Goal: Task Accomplishment & Management: Use online tool/utility

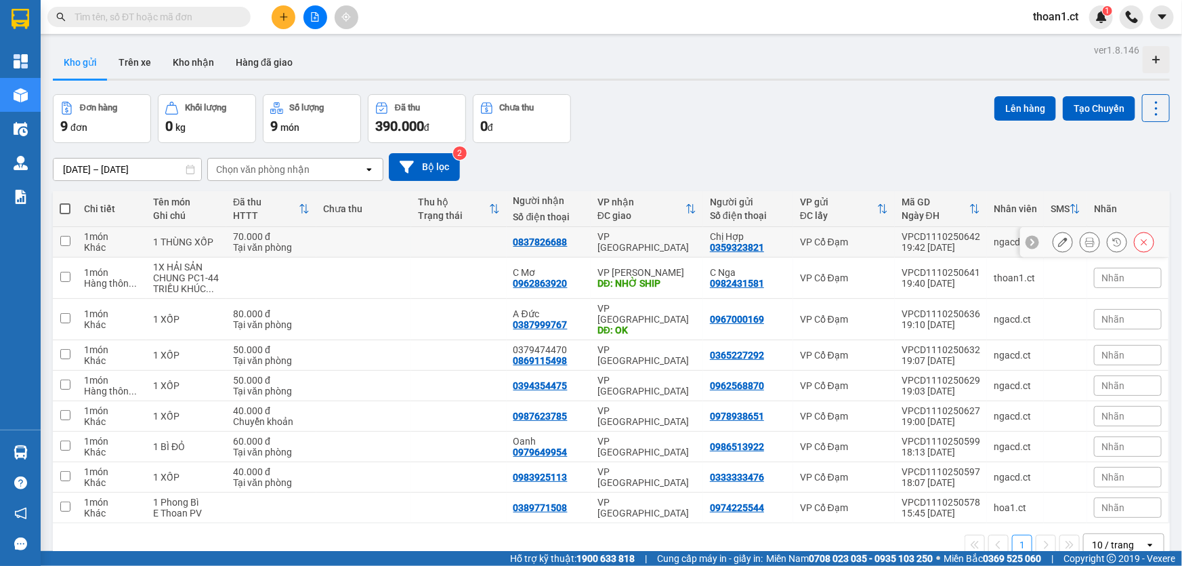
click at [66, 241] on input "checkbox" at bounding box center [65, 241] width 10 height 10
checkbox input "true"
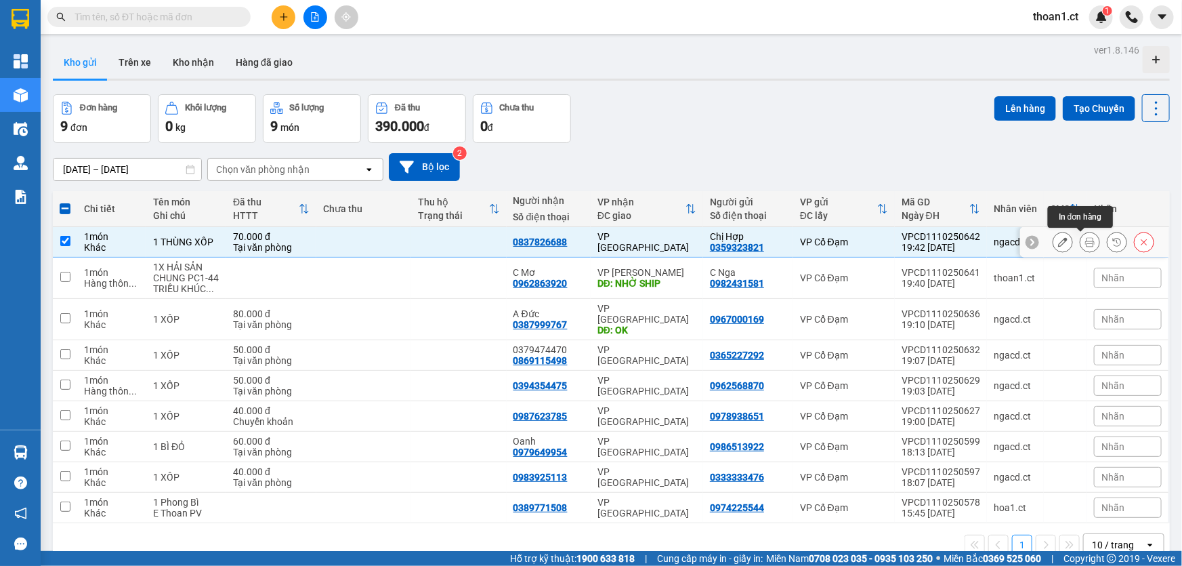
click at [1089, 241] on button at bounding box center [1089, 242] width 19 height 24
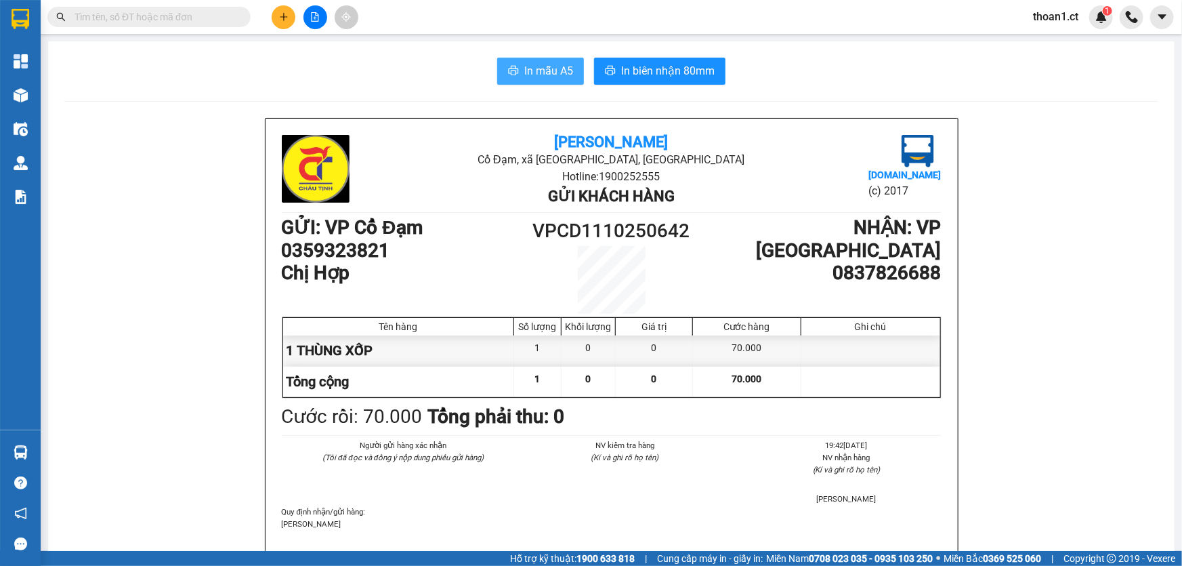
click at [547, 73] on span "In mẫu A5" at bounding box center [548, 70] width 49 height 17
click at [552, 70] on span "In mẫu A5" at bounding box center [548, 70] width 49 height 17
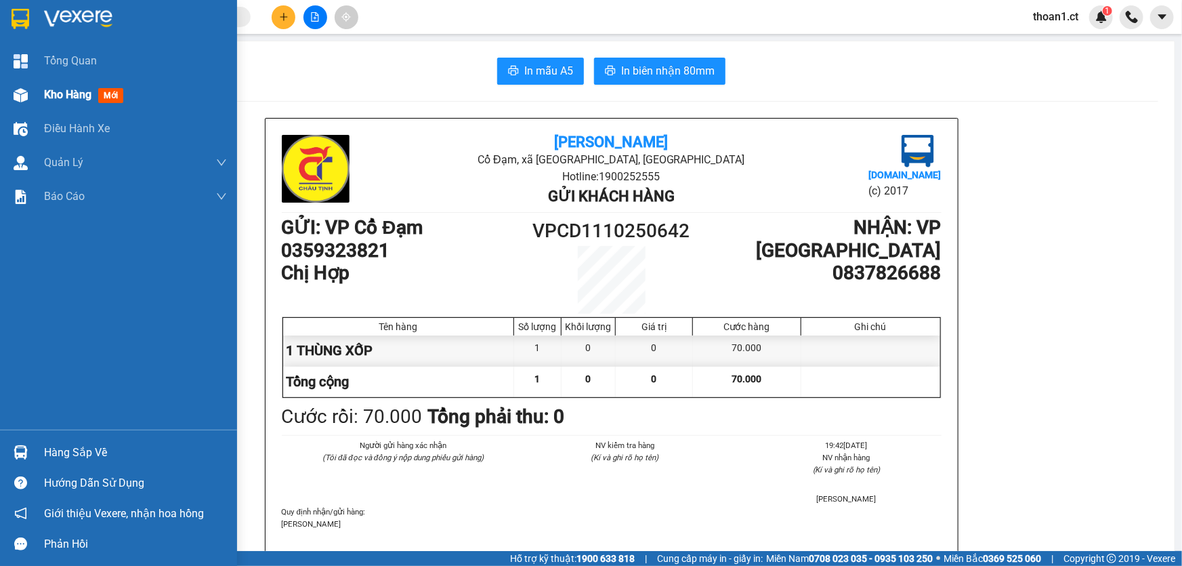
click at [51, 92] on span "Kho hàng" at bounding box center [67, 94] width 47 height 13
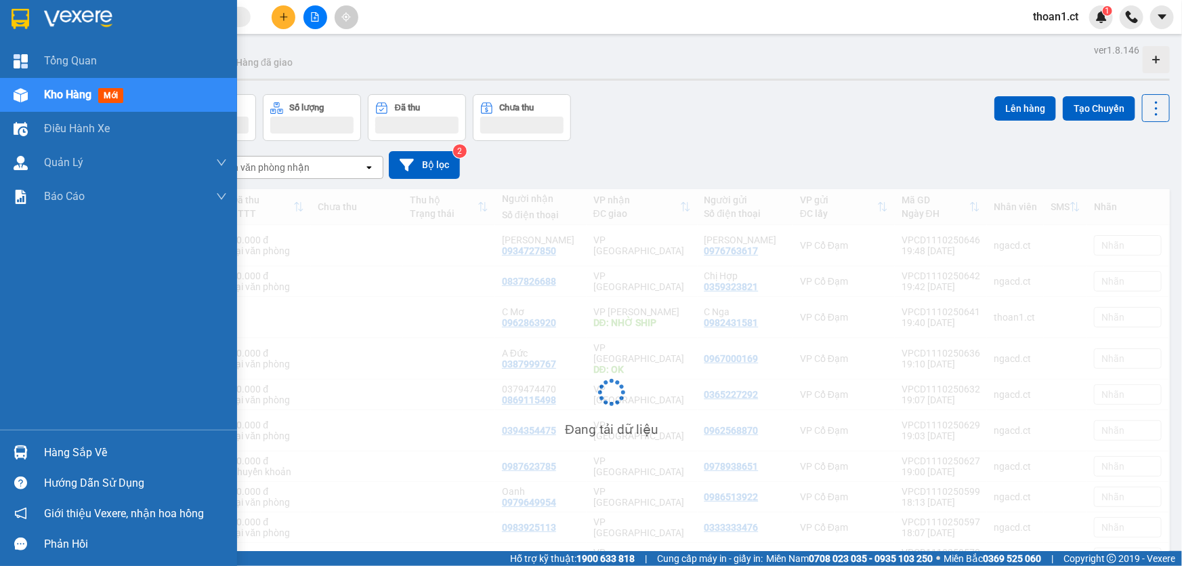
click at [113, 96] on span "mới" at bounding box center [110, 95] width 25 height 15
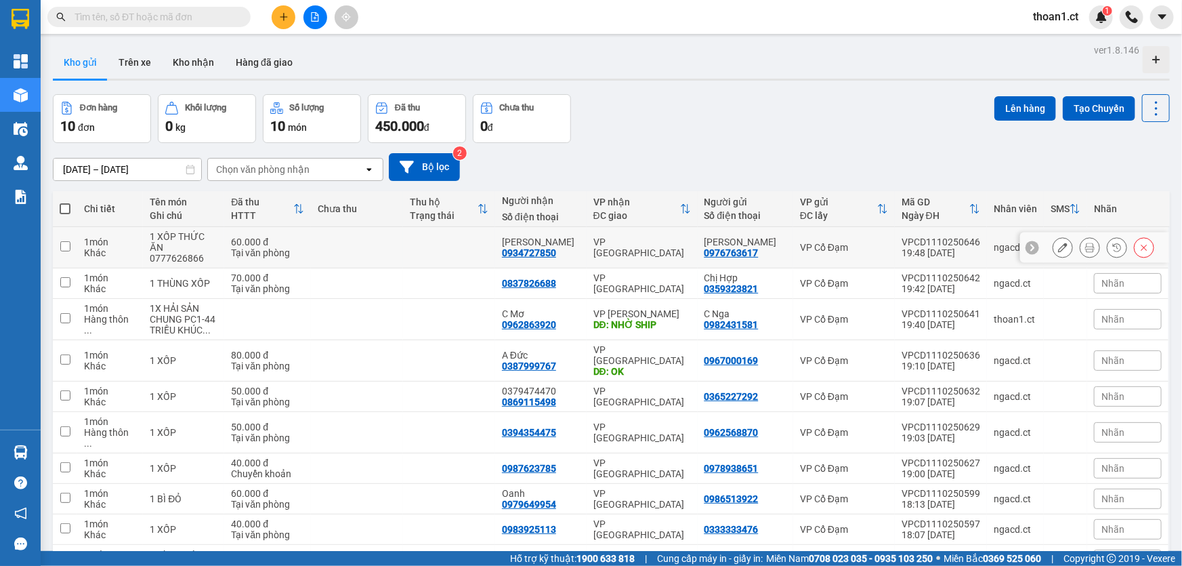
click at [66, 247] on input "checkbox" at bounding box center [65, 246] width 10 height 10
checkbox input "true"
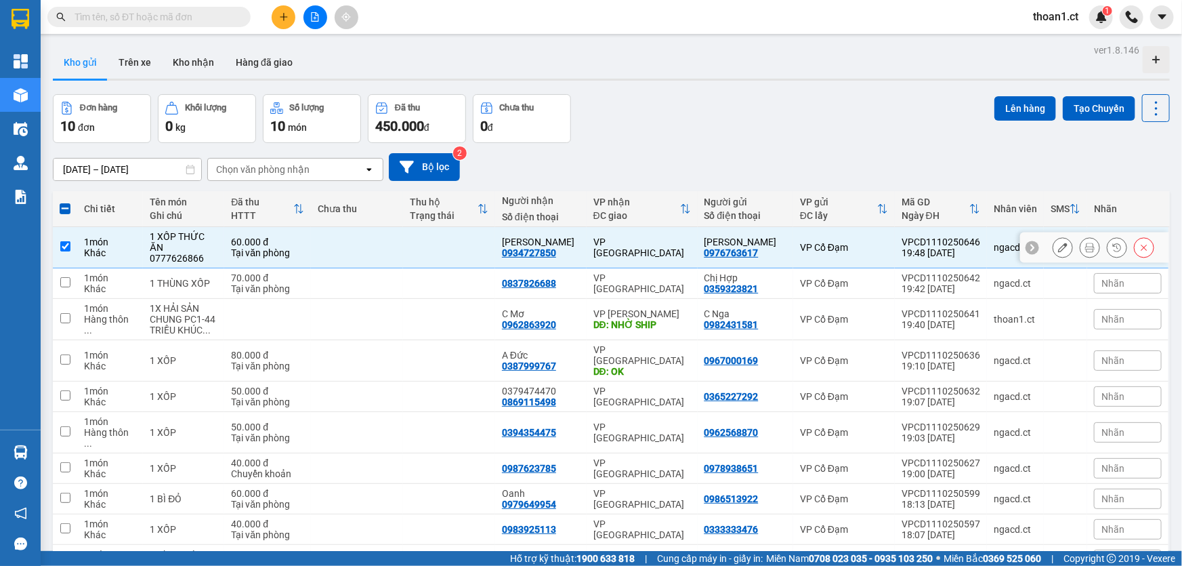
click at [1085, 246] on icon at bounding box center [1089, 246] width 9 height 9
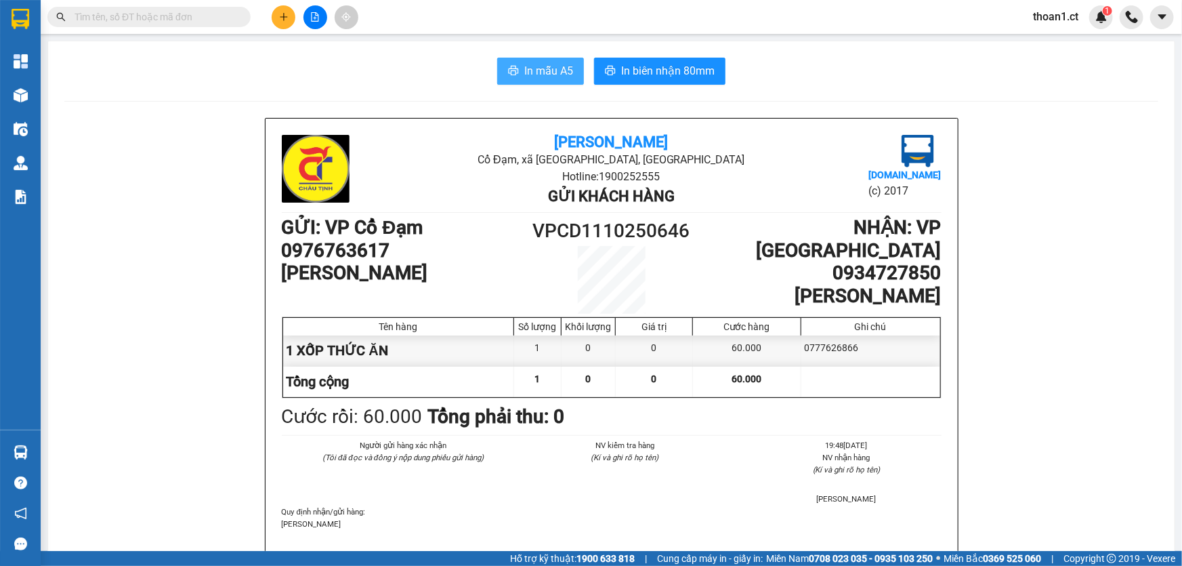
click at [547, 68] on span "In mẫu A5" at bounding box center [548, 70] width 49 height 17
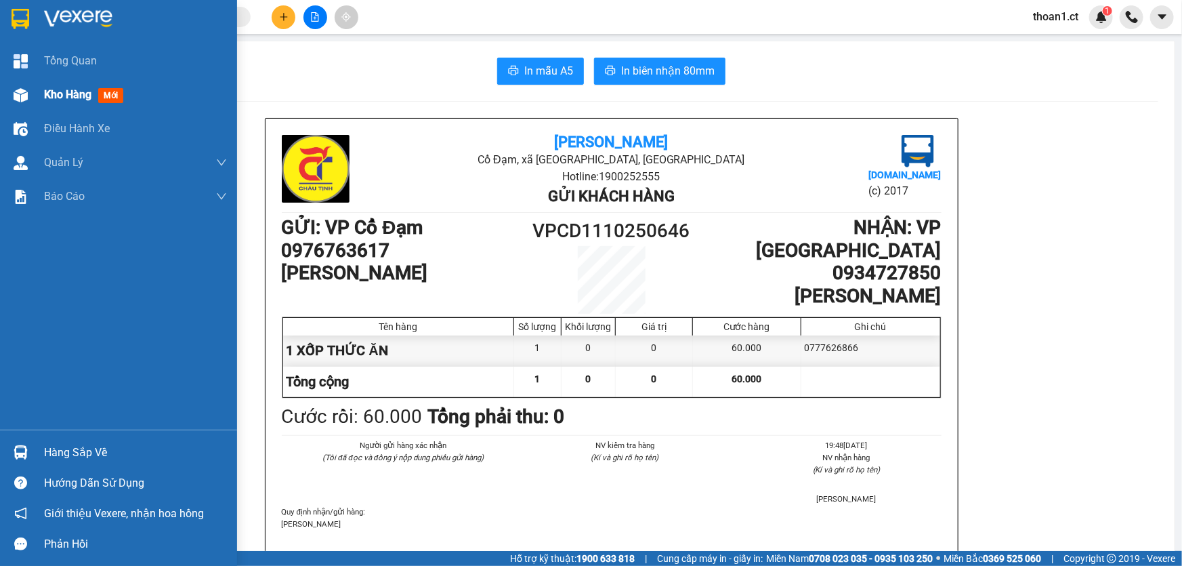
click at [108, 93] on span "mới" at bounding box center [110, 95] width 25 height 15
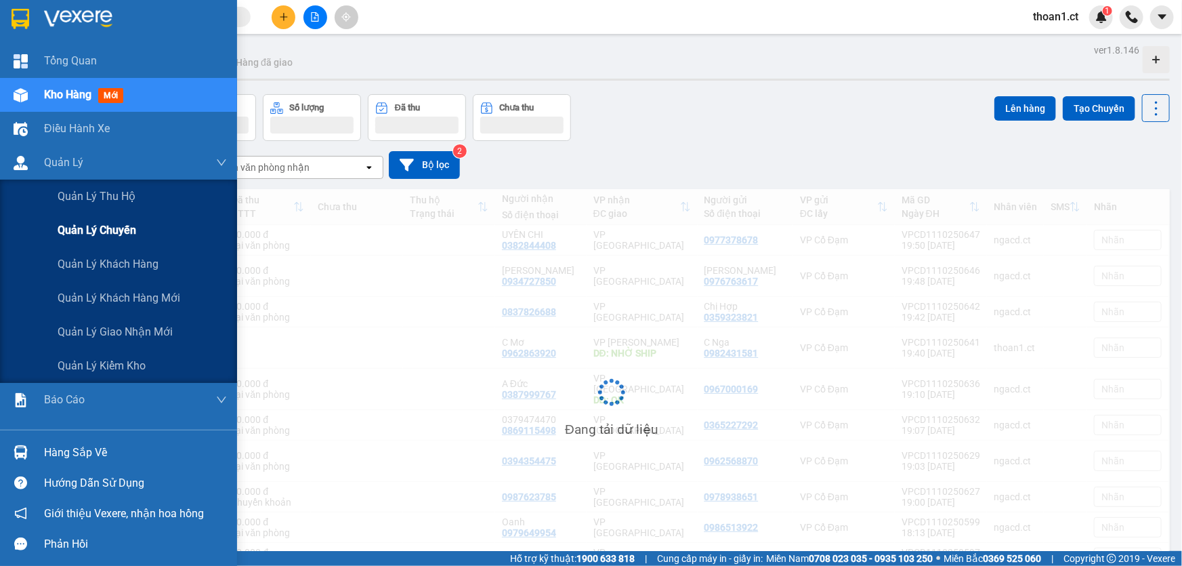
scroll to position [61, 0]
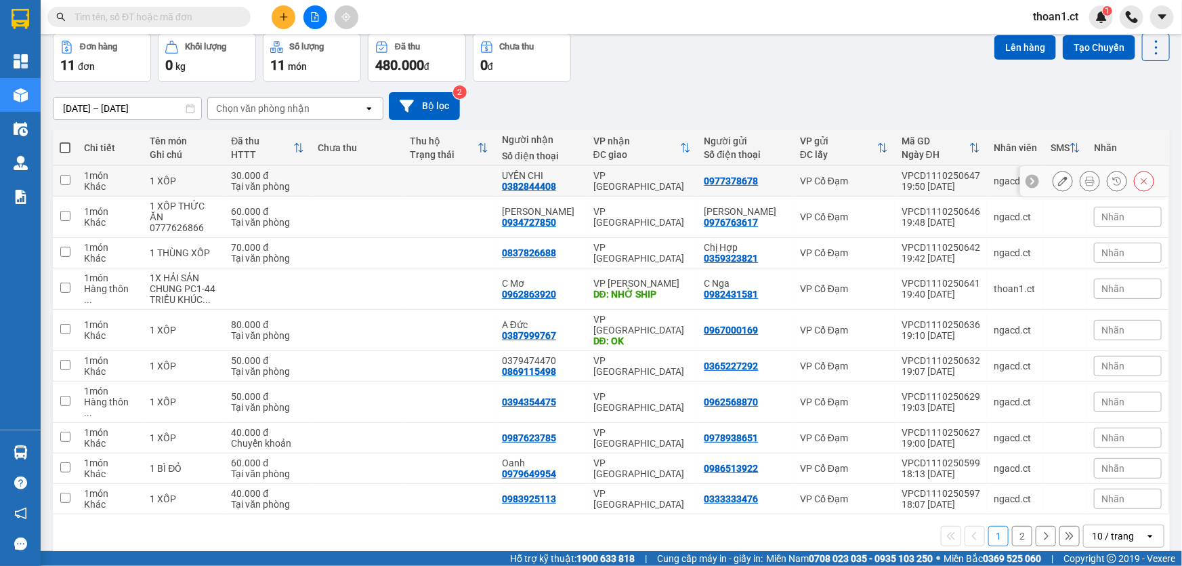
click at [66, 175] on input "checkbox" at bounding box center [65, 180] width 10 height 10
checkbox input "true"
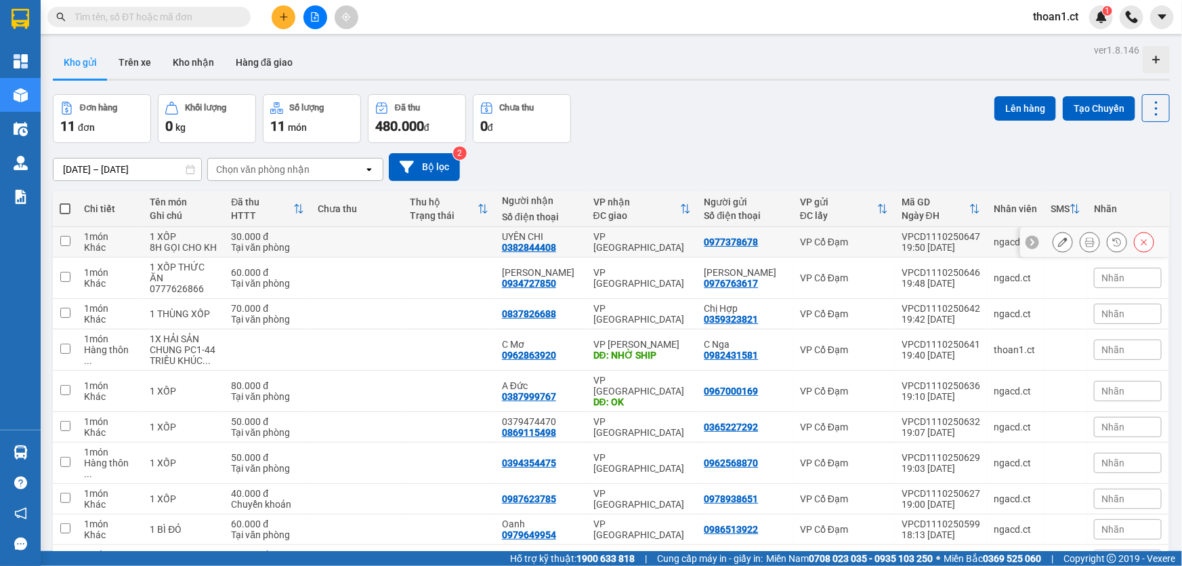
click at [67, 238] on input "checkbox" at bounding box center [65, 241] width 10 height 10
checkbox input "true"
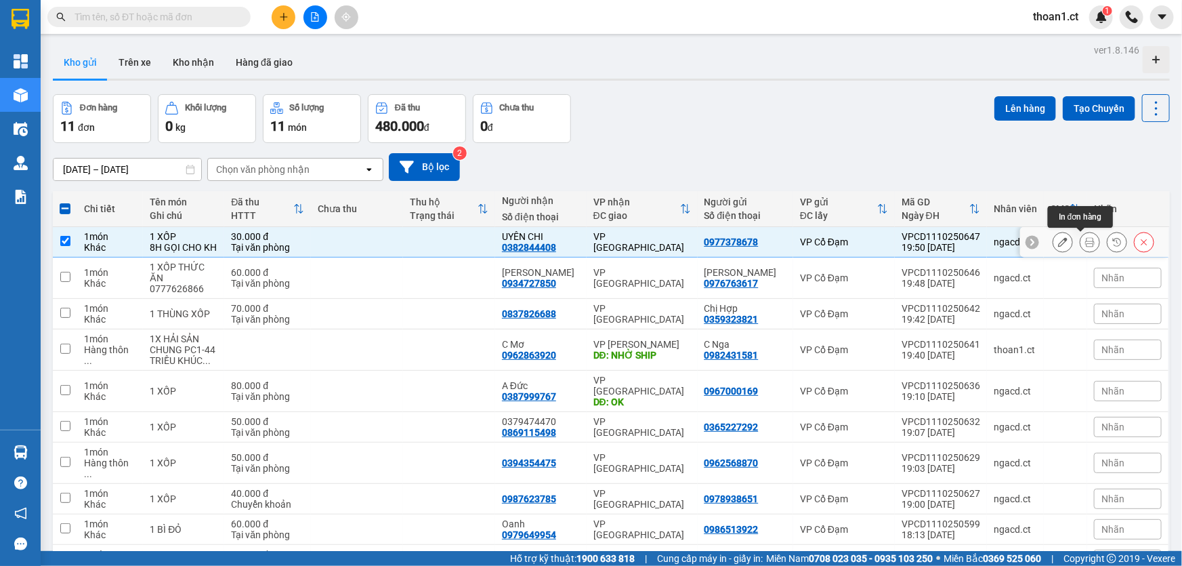
click at [1085, 240] on icon at bounding box center [1089, 241] width 9 height 9
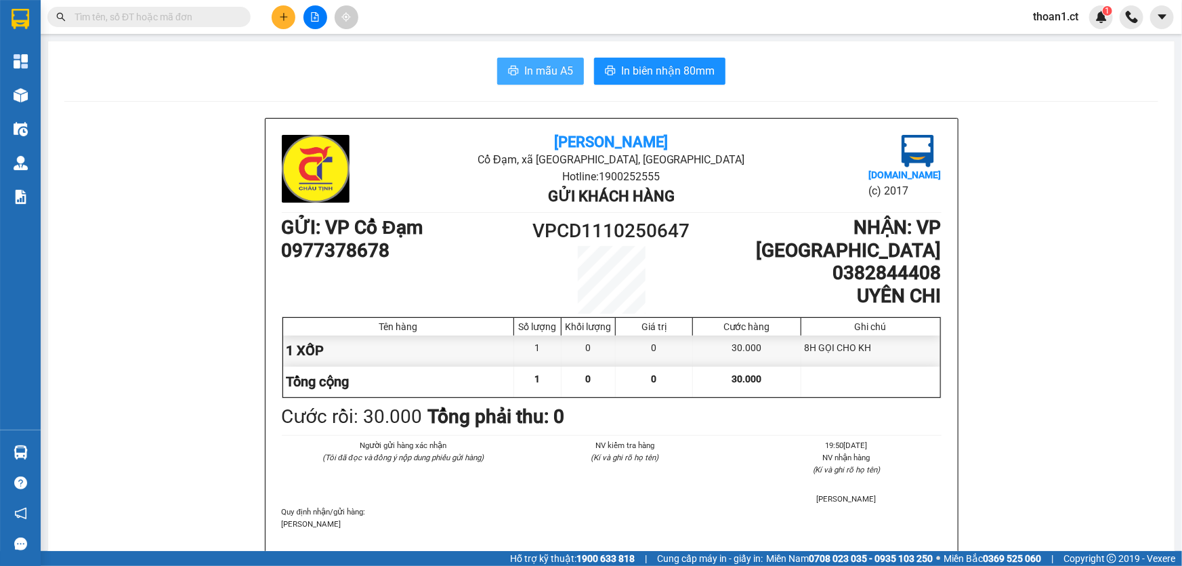
click at [532, 72] on span "In mẫu A5" at bounding box center [548, 70] width 49 height 17
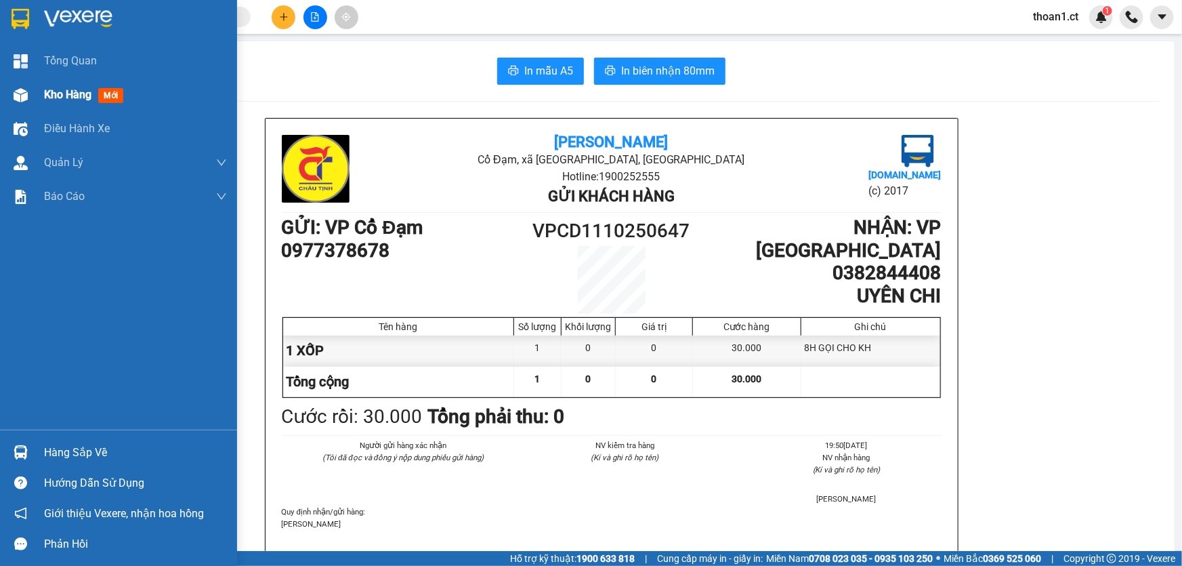
click at [105, 95] on span "mới" at bounding box center [110, 95] width 25 height 15
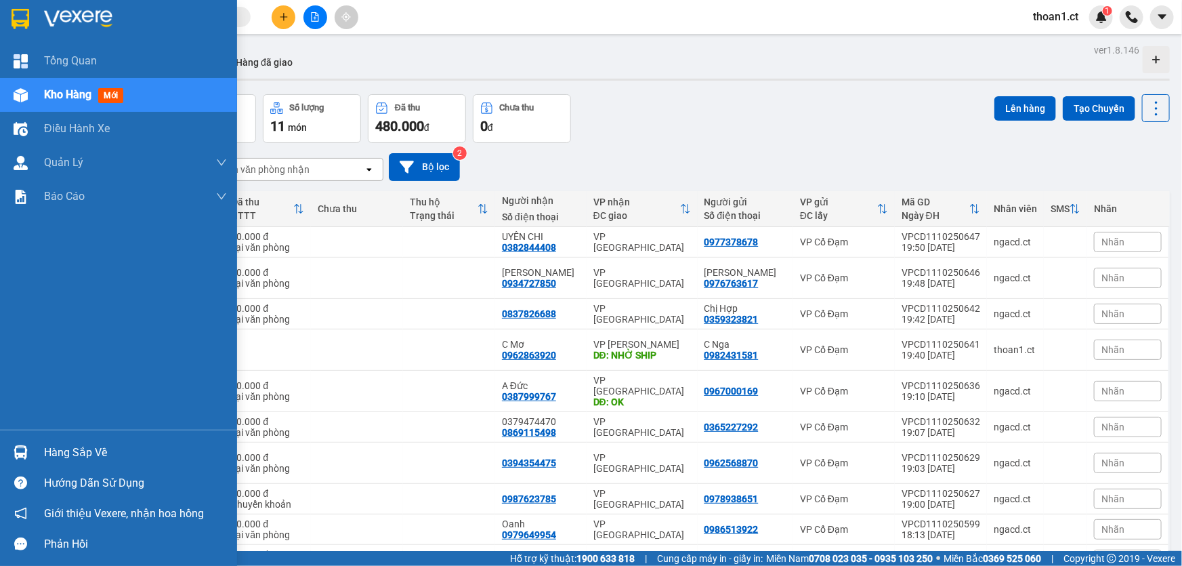
click at [106, 93] on span "mới" at bounding box center [110, 95] width 25 height 15
click at [47, 100] on span "Kho hàng" at bounding box center [67, 94] width 47 height 13
click at [48, 98] on span "Kho hàng" at bounding box center [67, 94] width 47 height 13
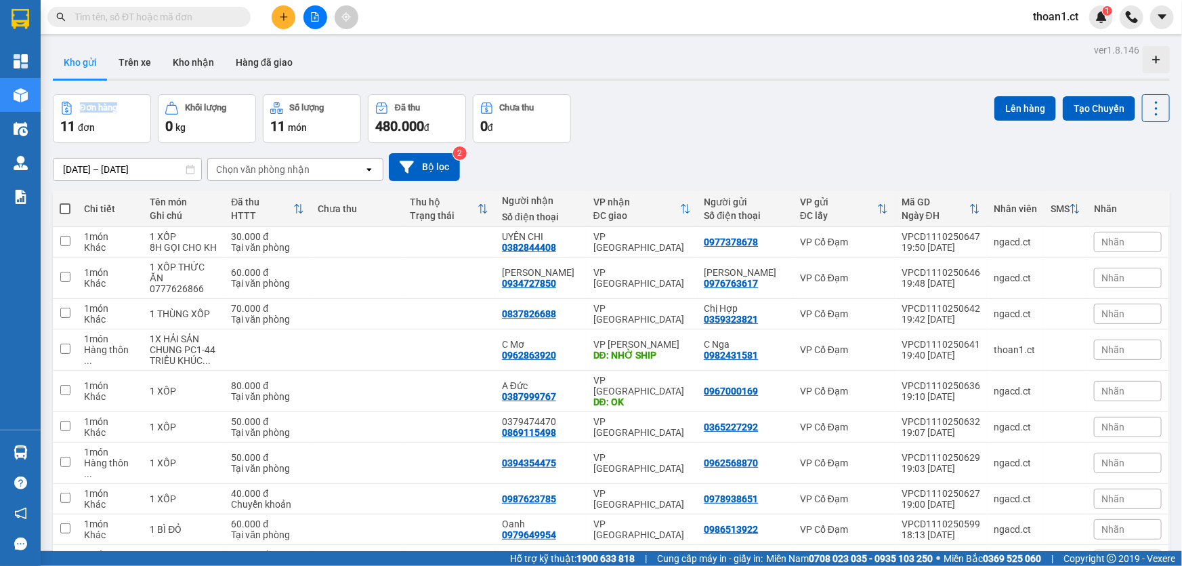
click at [48, 98] on div "ver 1.8.146 Kho gửi Trên xe Kho nhận Hàng đã giao Đơn hàng 11 đơn Khối lượng 0 …" at bounding box center [611, 332] width 1128 height 583
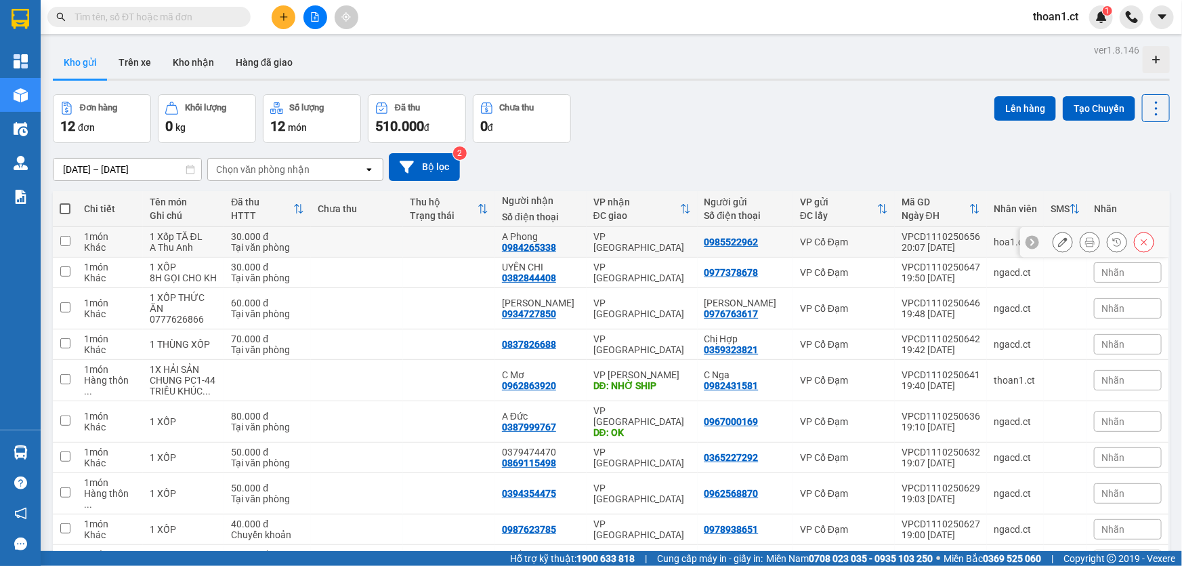
click at [1058, 242] on icon at bounding box center [1062, 241] width 9 height 9
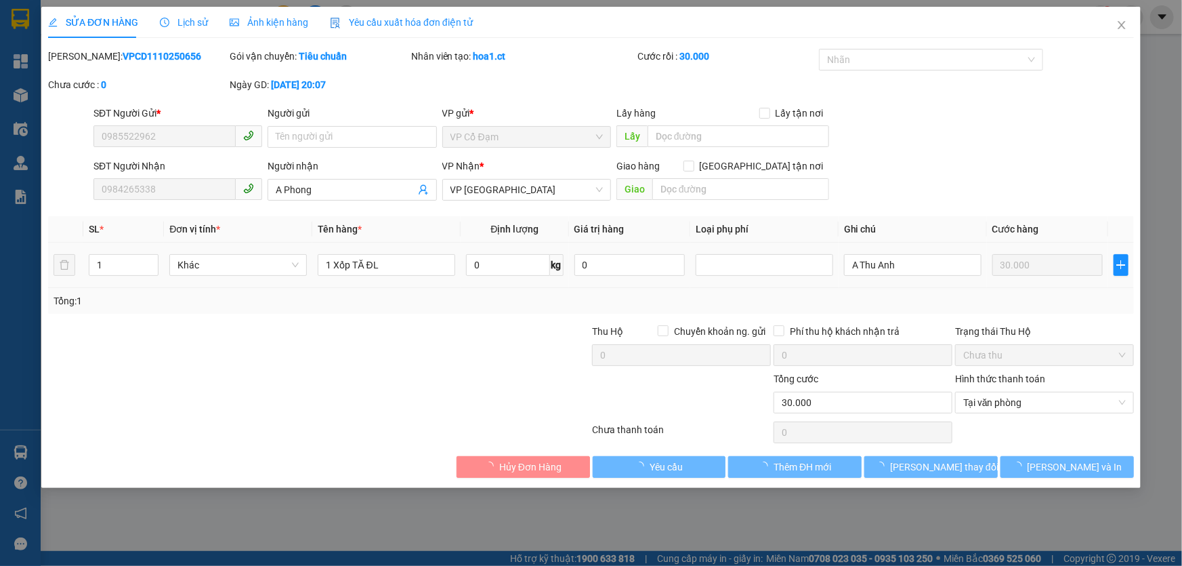
type input "0985522962"
type input "0984265338"
type input "A Phong"
type input "0"
type input "30.000"
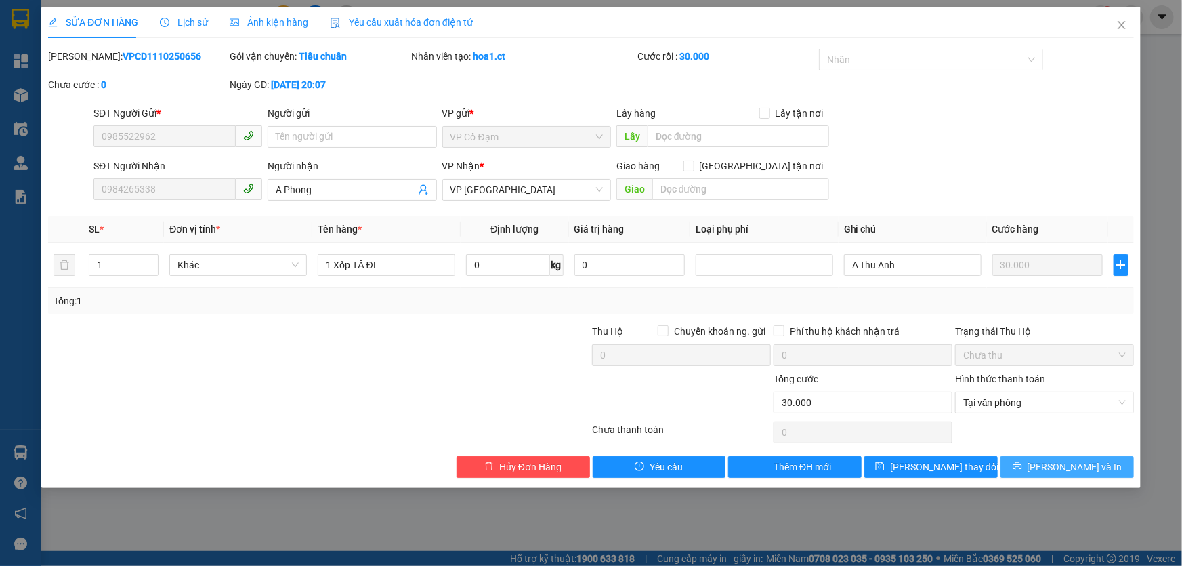
click at [1051, 467] on button "Lưu và In" at bounding box center [1066, 467] width 133 height 22
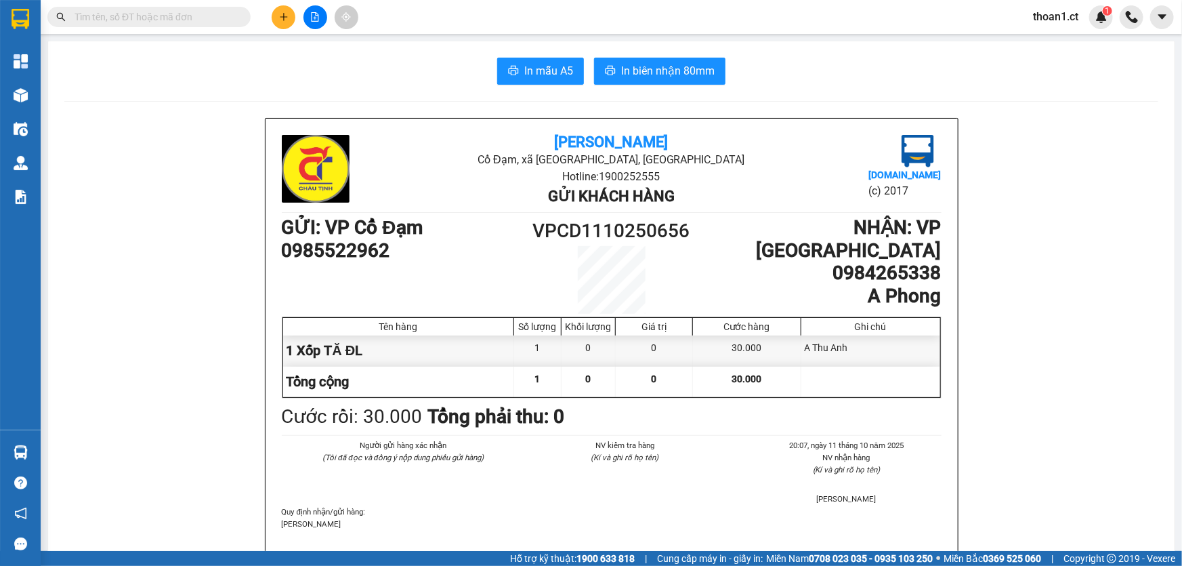
click at [205, 9] on input "text" at bounding box center [155, 16] width 160 height 15
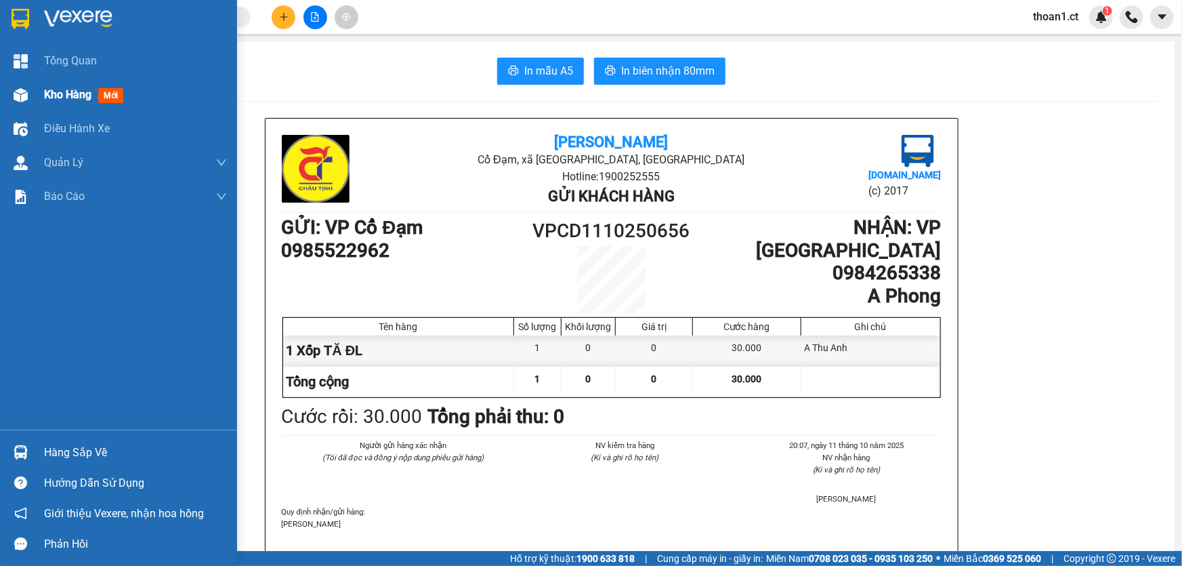
click at [114, 98] on span "mới" at bounding box center [110, 95] width 25 height 15
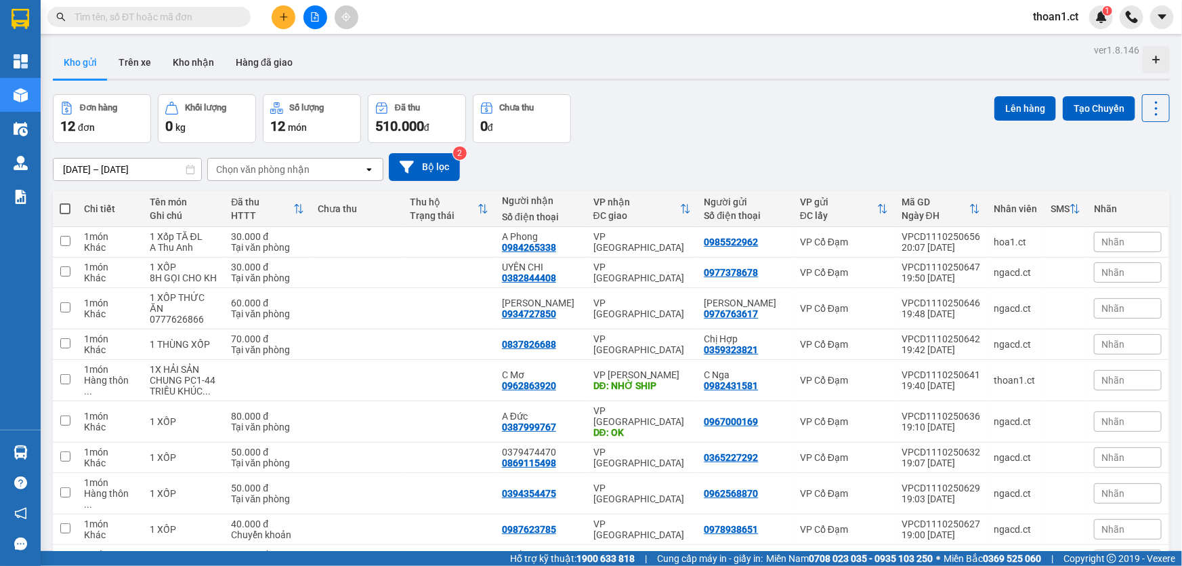
click at [177, 16] on input "text" at bounding box center [155, 16] width 160 height 15
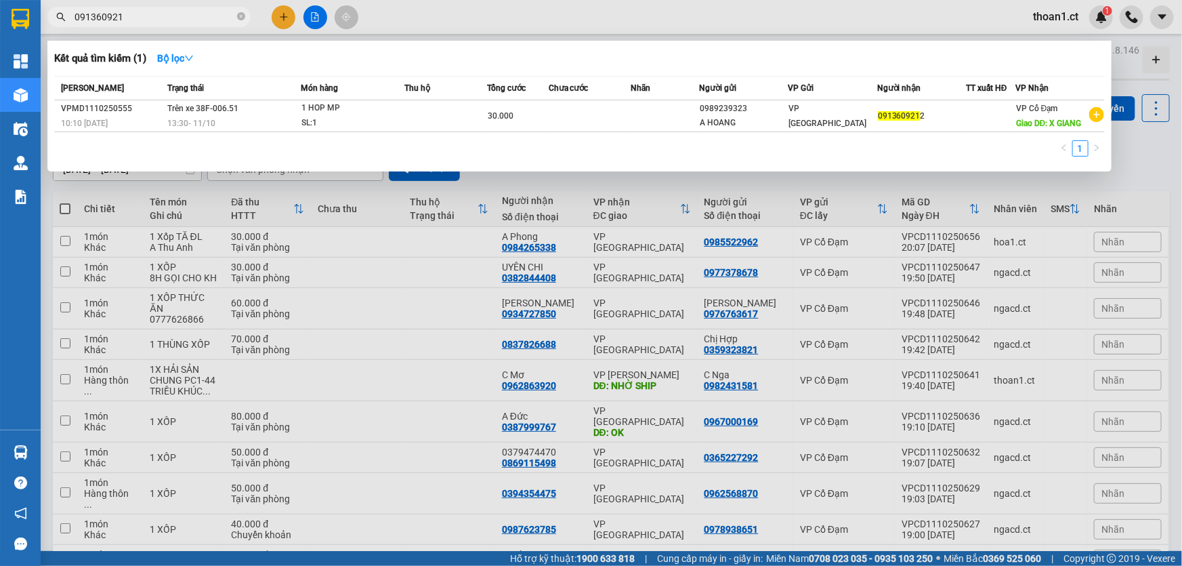
type input "0913609212"
click at [239, 14] on icon "close-circle" at bounding box center [241, 16] width 8 height 8
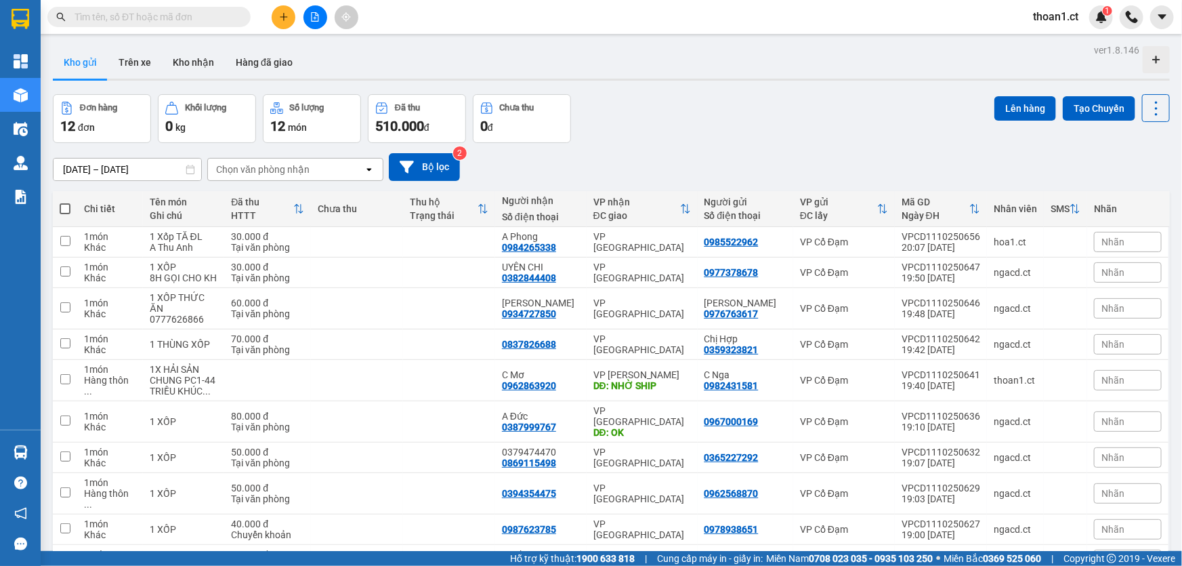
click at [182, 9] on input "text" at bounding box center [155, 16] width 160 height 15
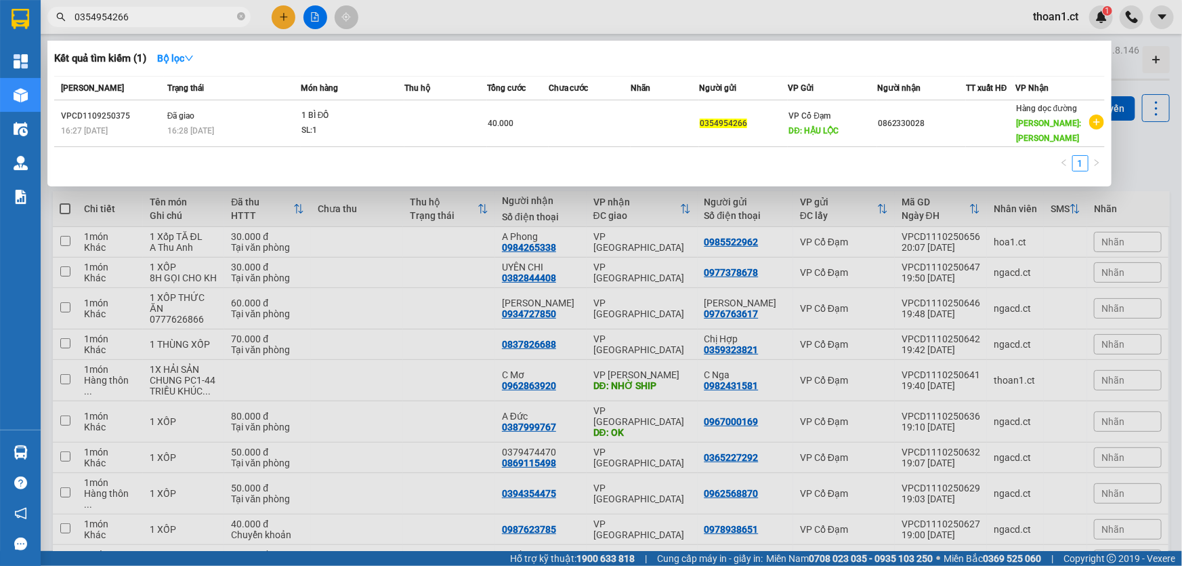
type input "0354954266"
click at [148, 26] on span "0354954266" at bounding box center [148, 17] width 203 height 20
click at [152, 14] on input "0354954266" at bounding box center [155, 16] width 160 height 15
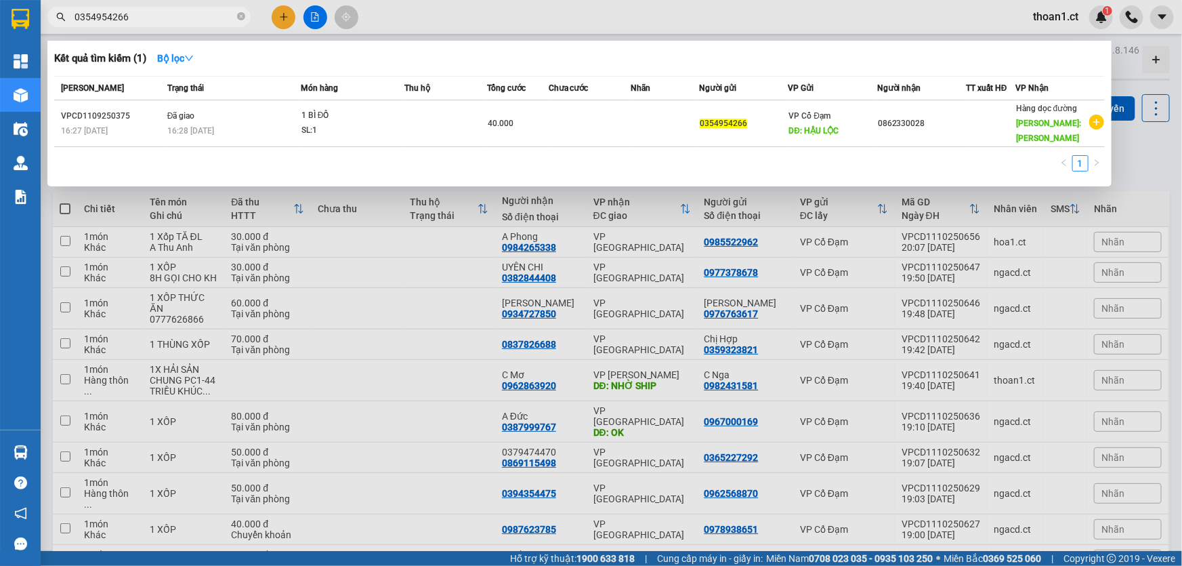
click at [281, 19] on div at bounding box center [591, 283] width 1182 height 566
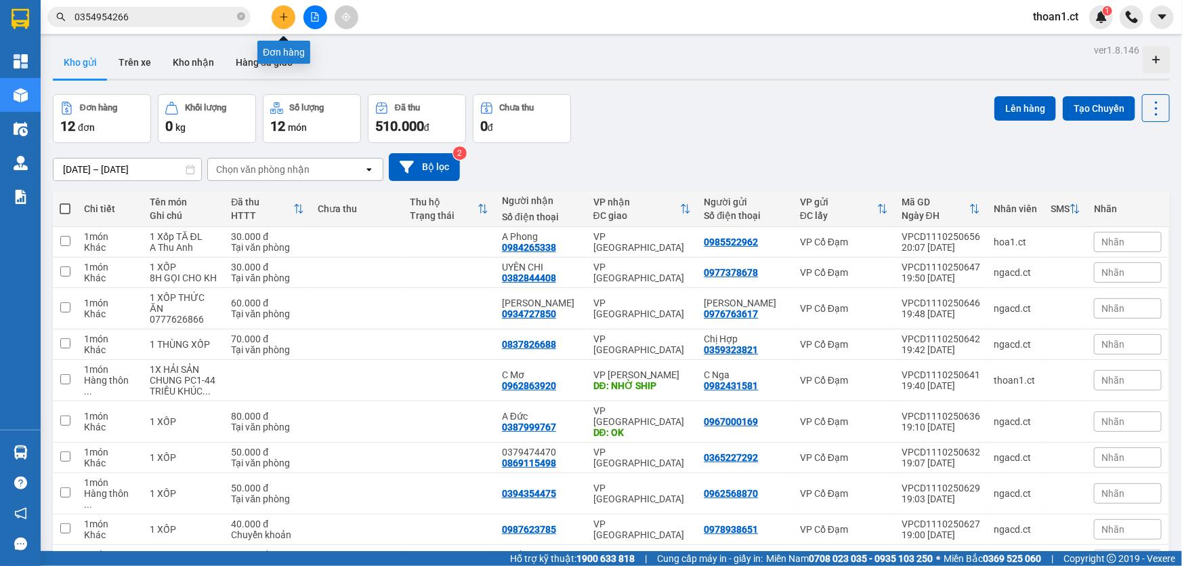
click at [284, 20] on icon "plus" at bounding box center [283, 16] width 9 height 9
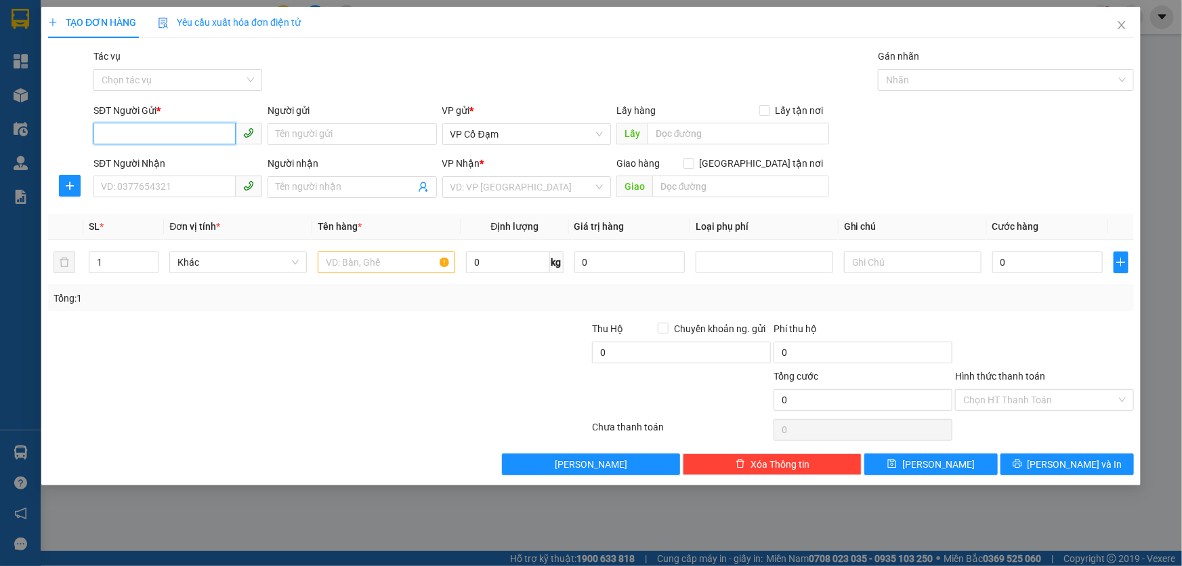
click at [173, 140] on input "SĐT Người Gửi *" at bounding box center [164, 134] width 142 height 22
paste input "0354954266"
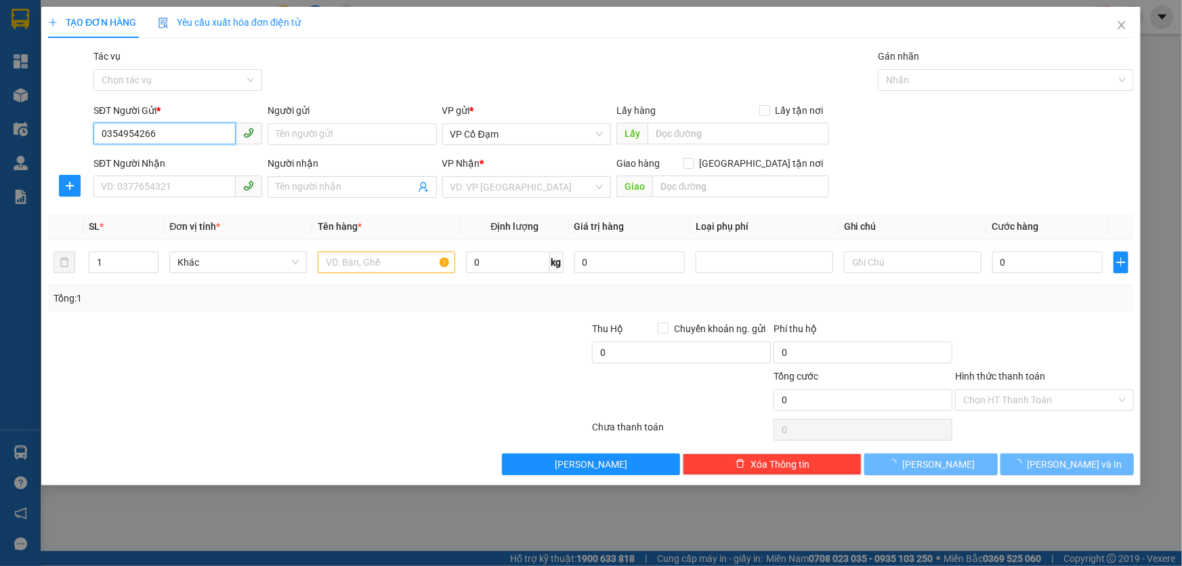
type input "0354954266"
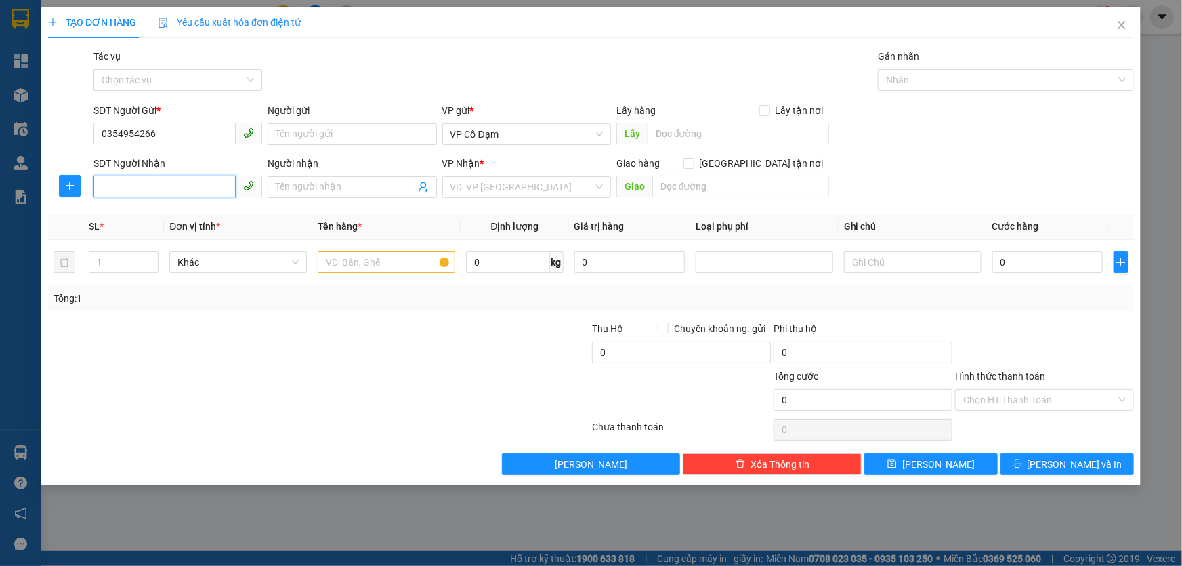
click at [182, 190] on input "SĐT Người Nhận" at bounding box center [164, 186] width 142 height 22
paste input "0359293630"
type input "0359293630"
click at [358, 260] on input "text" at bounding box center [387, 262] width 138 height 22
type input "1 Bì Gạo"
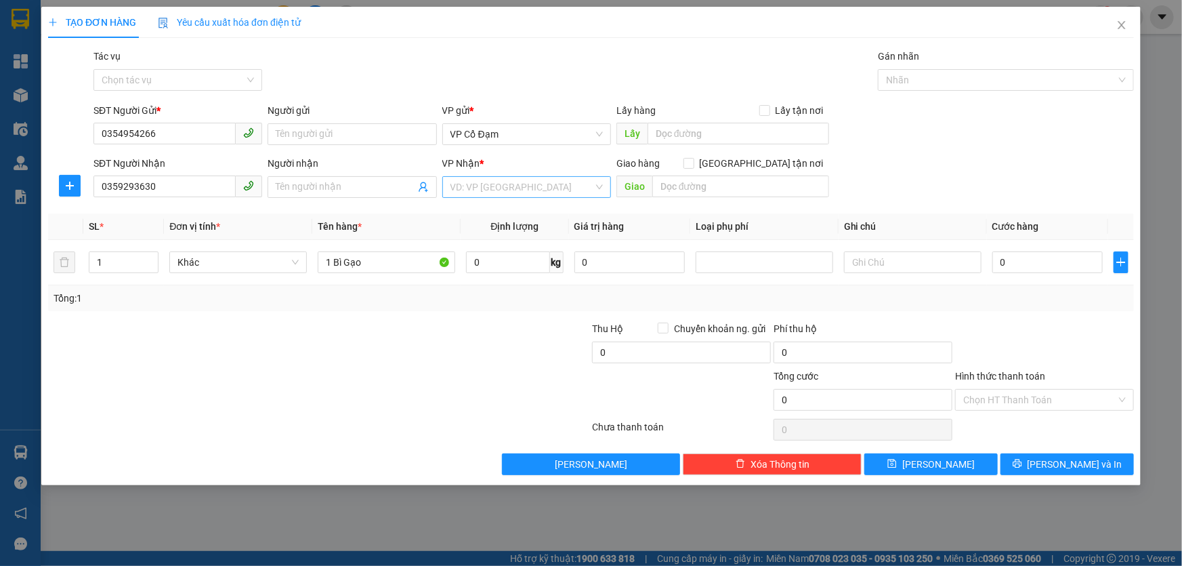
click at [488, 185] on input "search" at bounding box center [521, 187] width 143 height 20
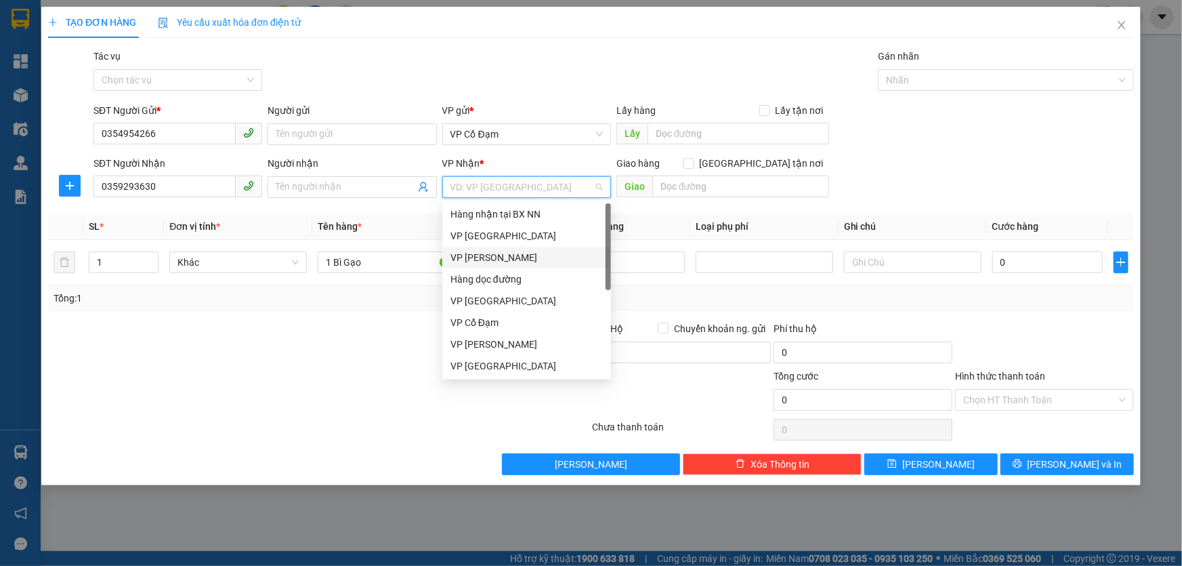
click at [499, 259] on div "VP Hoàng Liệt" at bounding box center [526, 257] width 152 height 15
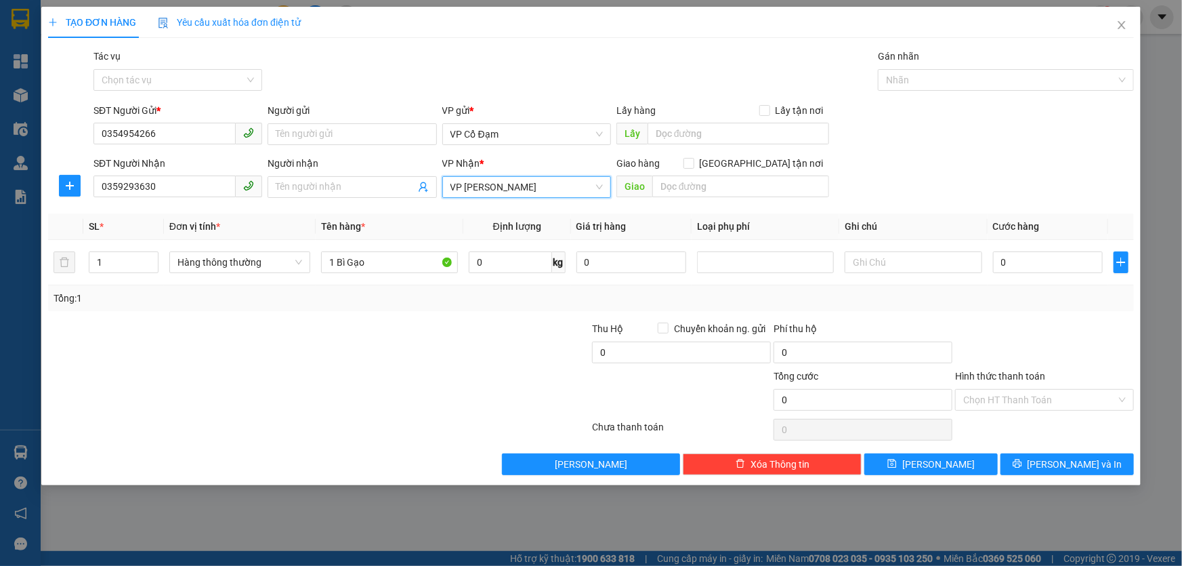
click at [547, 69] on div "Gói vận chuyển * Tiêu chuẩn Tác vụ Chọn tác vụ Gán nhãn Nhãn" at bounding box center [614, 72] width 1046 height 47
click at [692, 127] on input "text" at bounding box center [739, 134] width 182 height 22
type input "TÙNG LỘC"
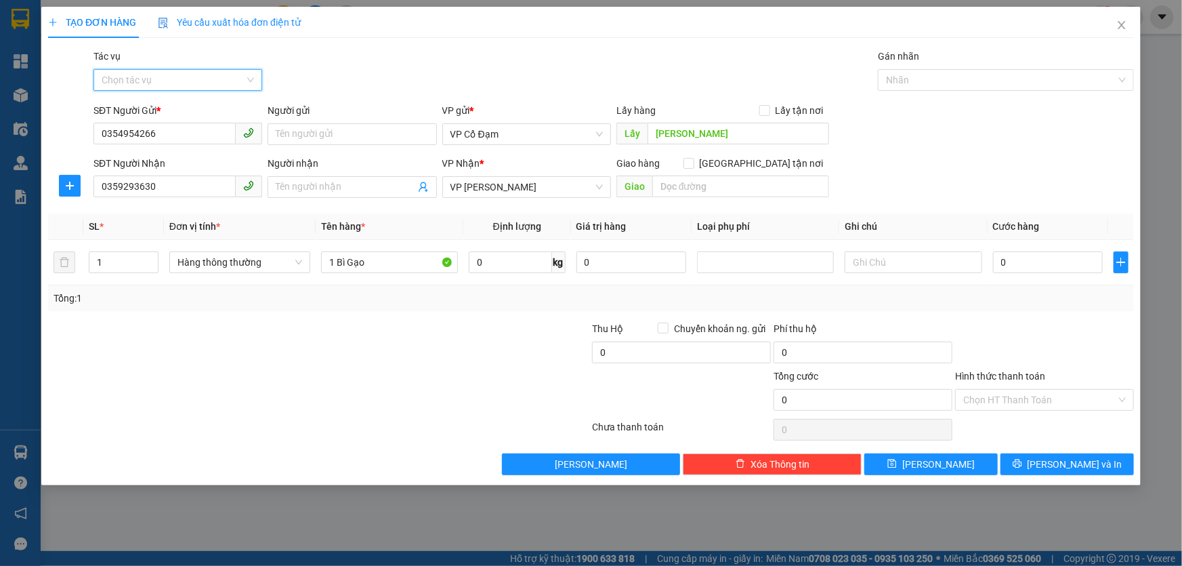
click at [194, 77] on input "Tác vụ" at bounding box center [173, 80] width 143 height 20
click at [168, 108] on div "Nhập hàng lên xe" at bounding box center [178, 107] width 152 height 15
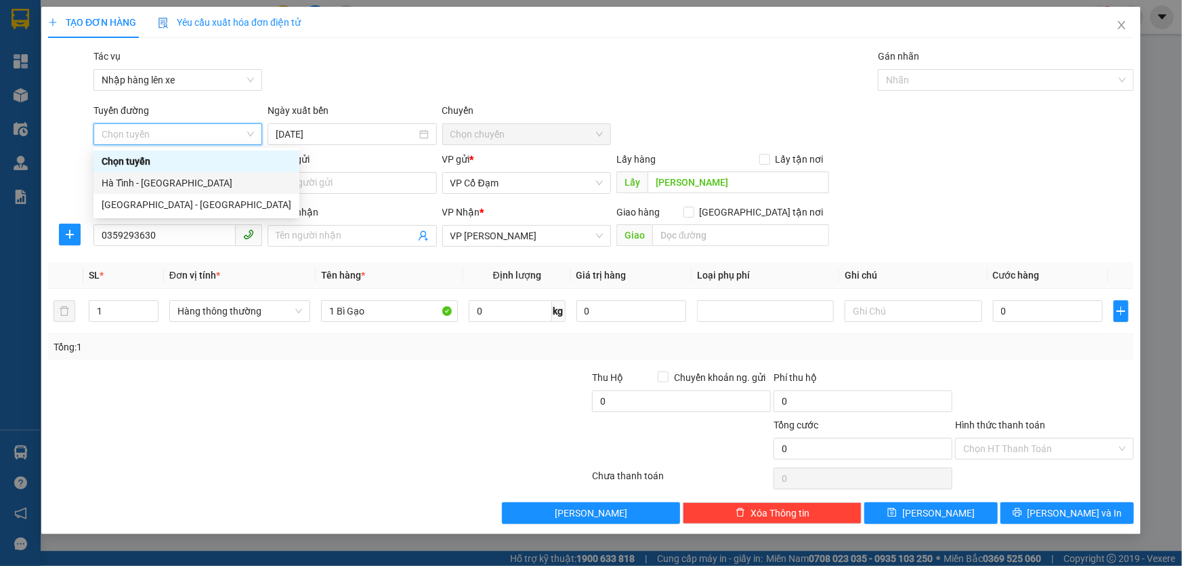
click at [182, 183] on div "Hà Tĩnh - Hà Nội" at bounding box center [197, 182] width 190 height 15
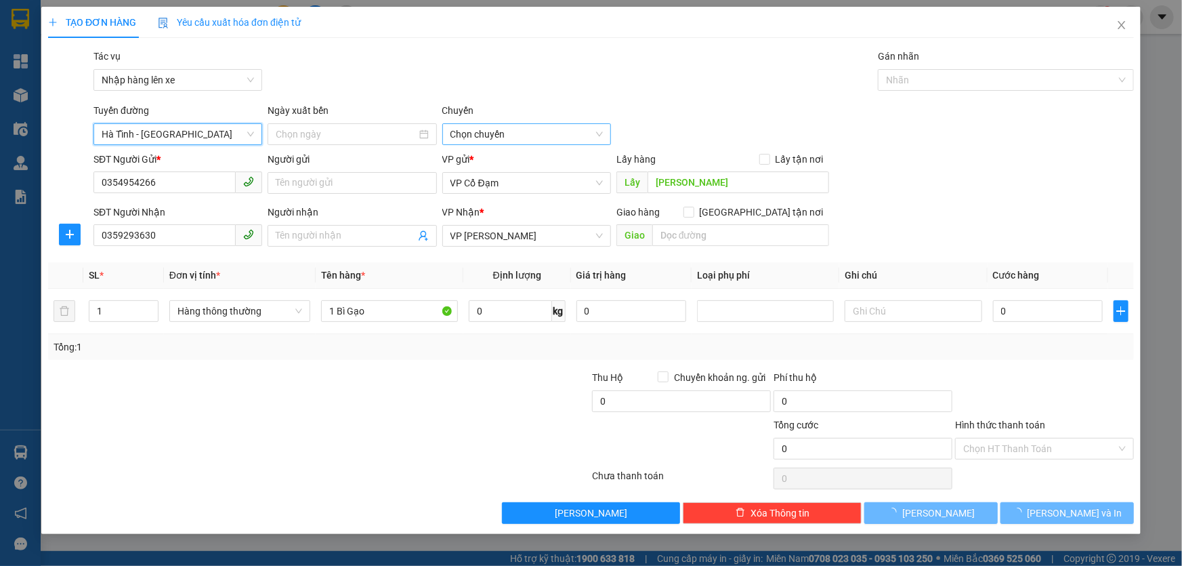
type input "11/10/2025"
click at [531, 135] on span "Chọn chuyến" at bounding box center [526, 134] width 152 height 20
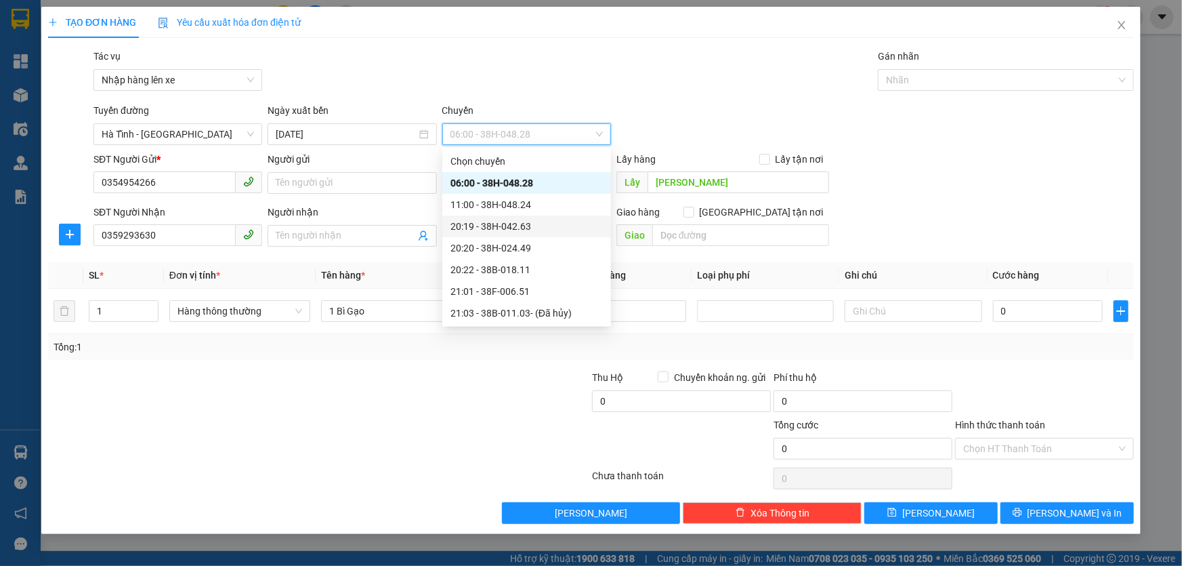
click at [522, 222] on div "20:19 - 38H-042.63" at bounding box center [526, 226] width 152 height 15
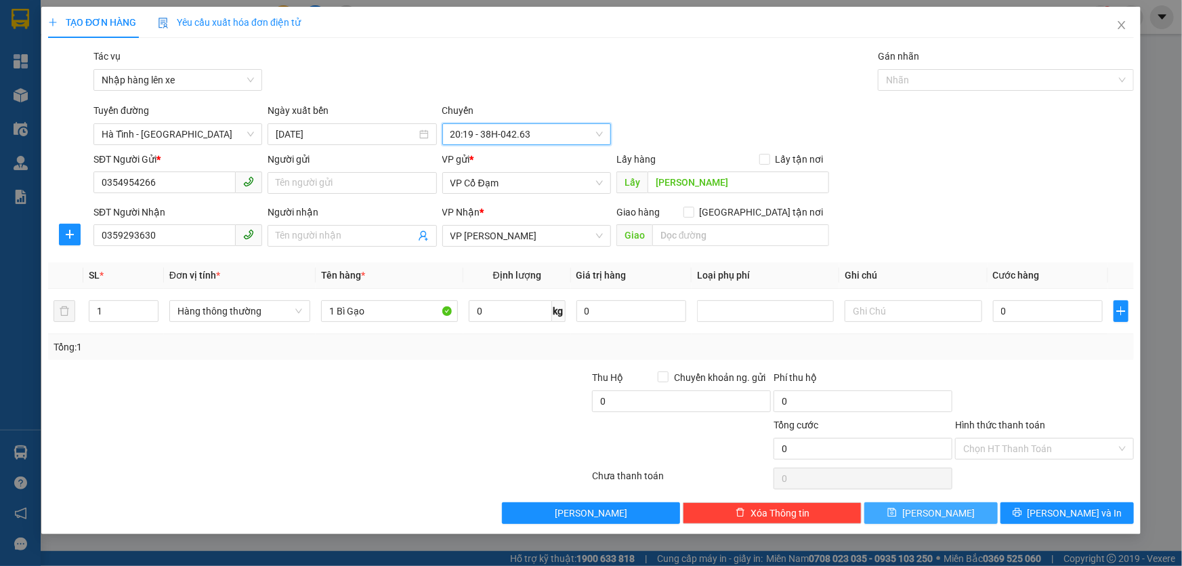
click at [968, 506] on button "Lưu" at bounding box center [930, 513] width 133 height 22
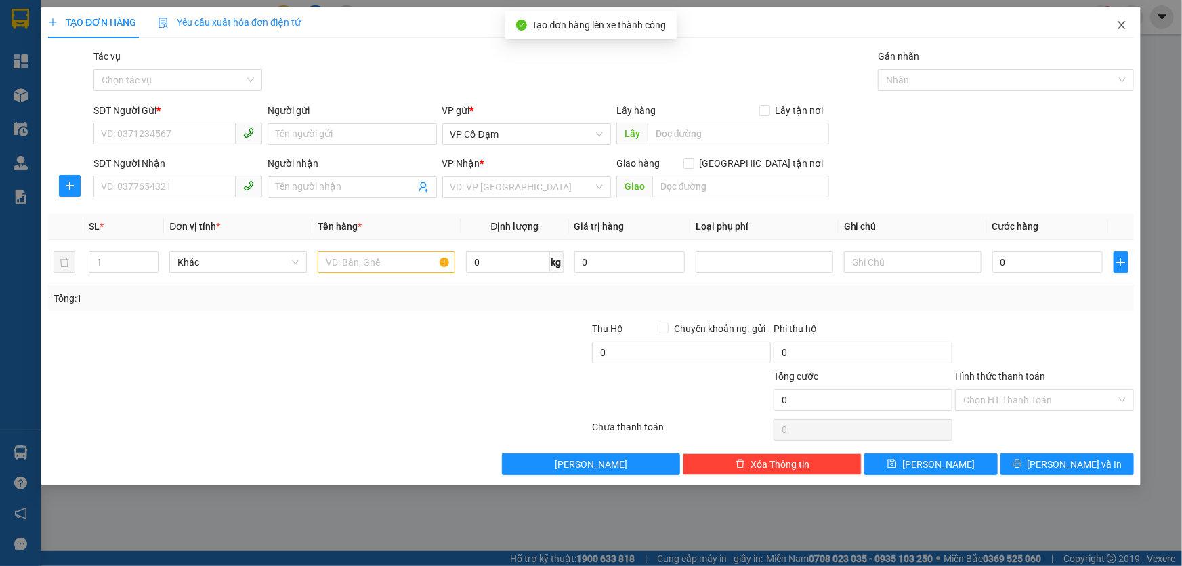
click at [1122, 28] on icon "close" at bounding box center [1121, 25] width 11 height 11
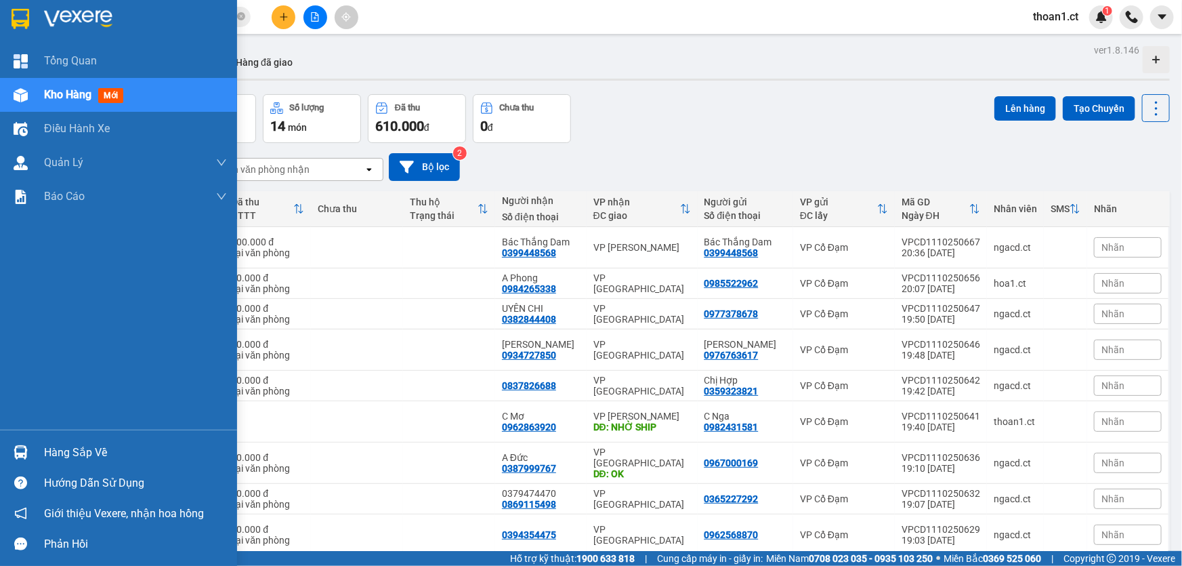
click at [115, 92] on span "mới" at bounding box center [110, 95] width 25 height 15
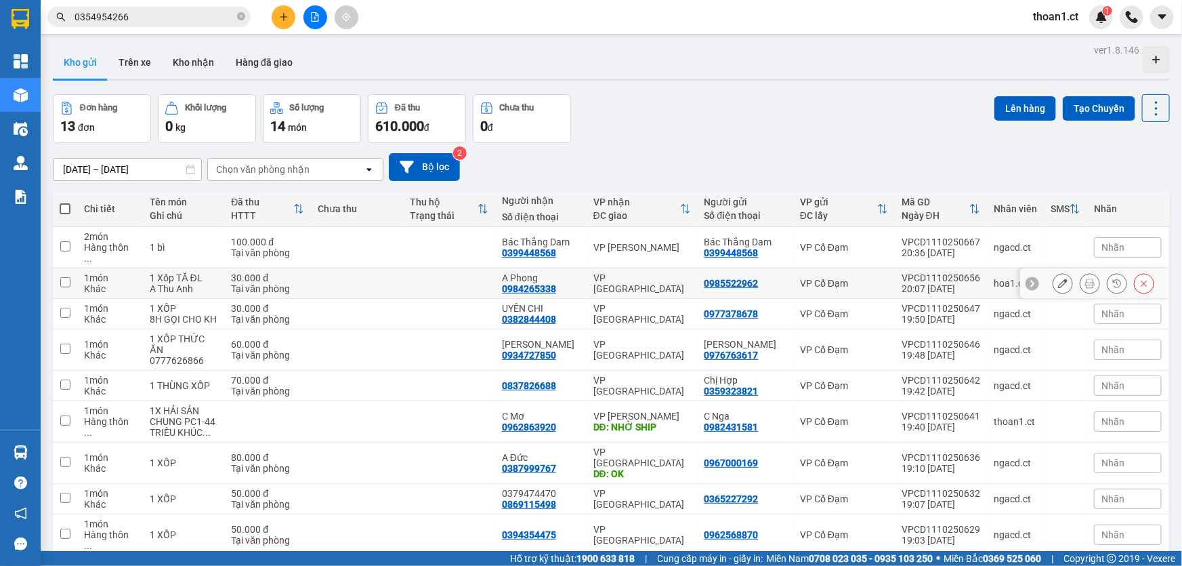
click at [60, 277] on input "checkbox" at bounding box center [65, 282] width 10 height 10
checkbox input "true"
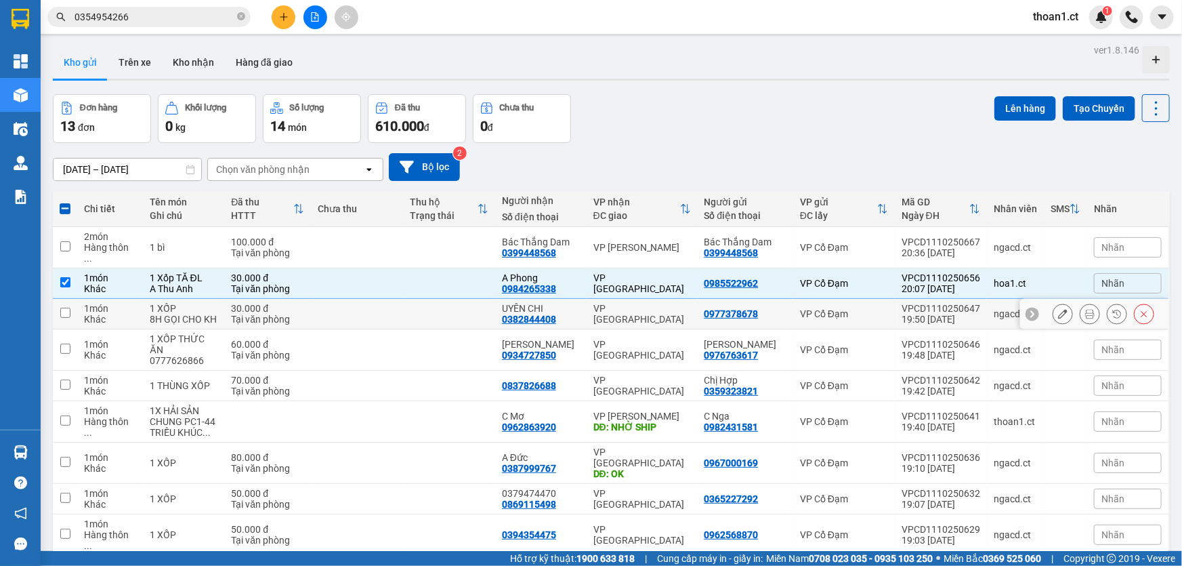
click at [63, 308] on input "checkbox" at bounding box center [65, 313] width 10 height 10
checkbox input "true"
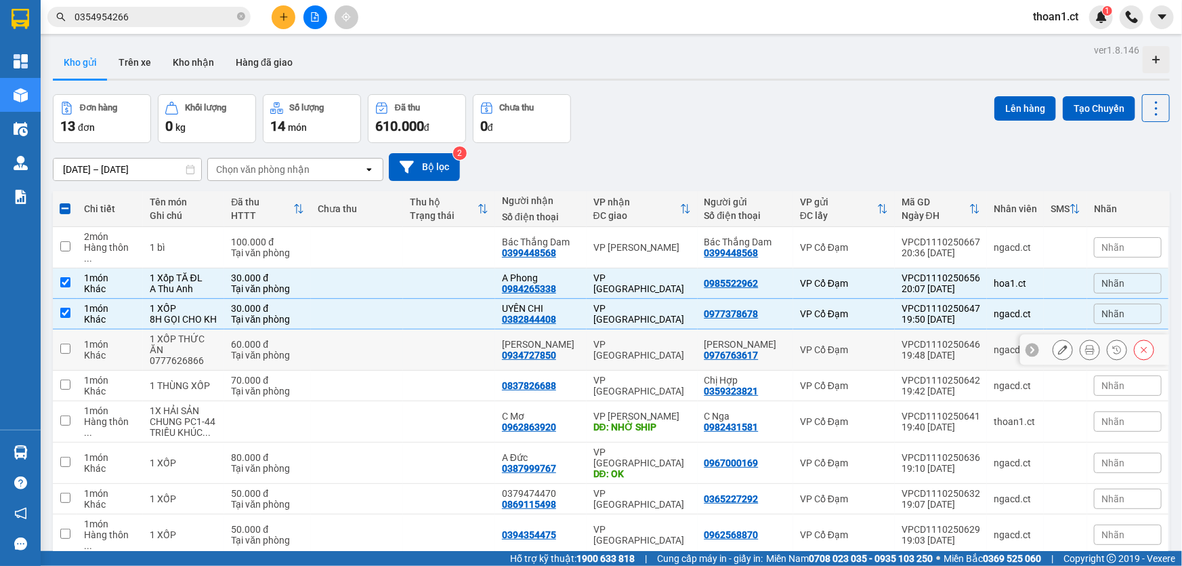
click at [64, 343] on input "checkbox" at bounding box center [65, 348] width 10 height 10
checkbox input "true"
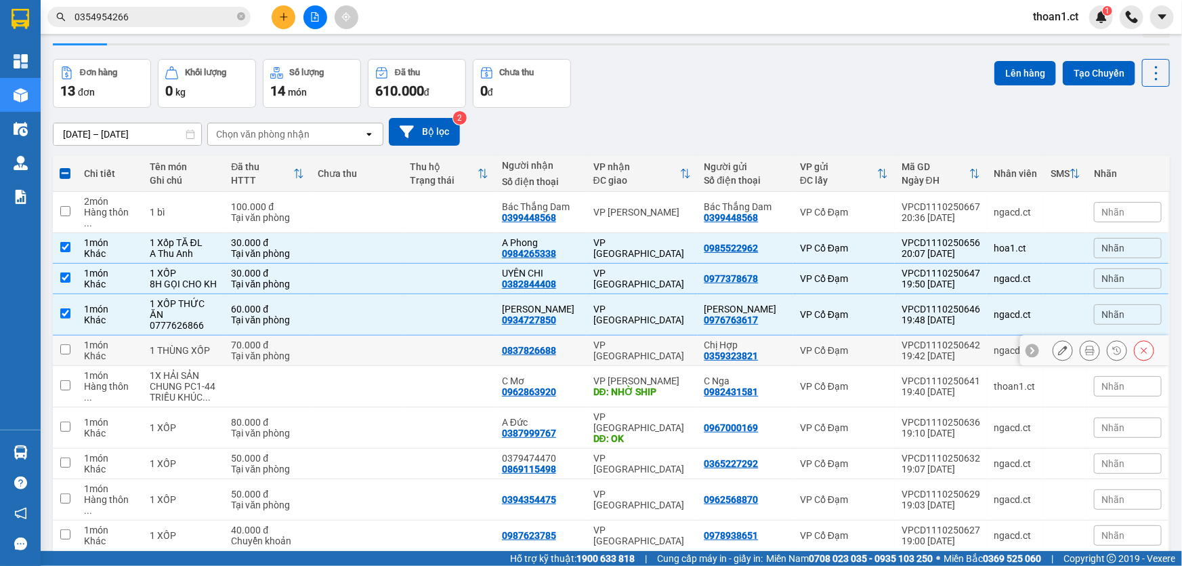
scroll to position [61, 0]
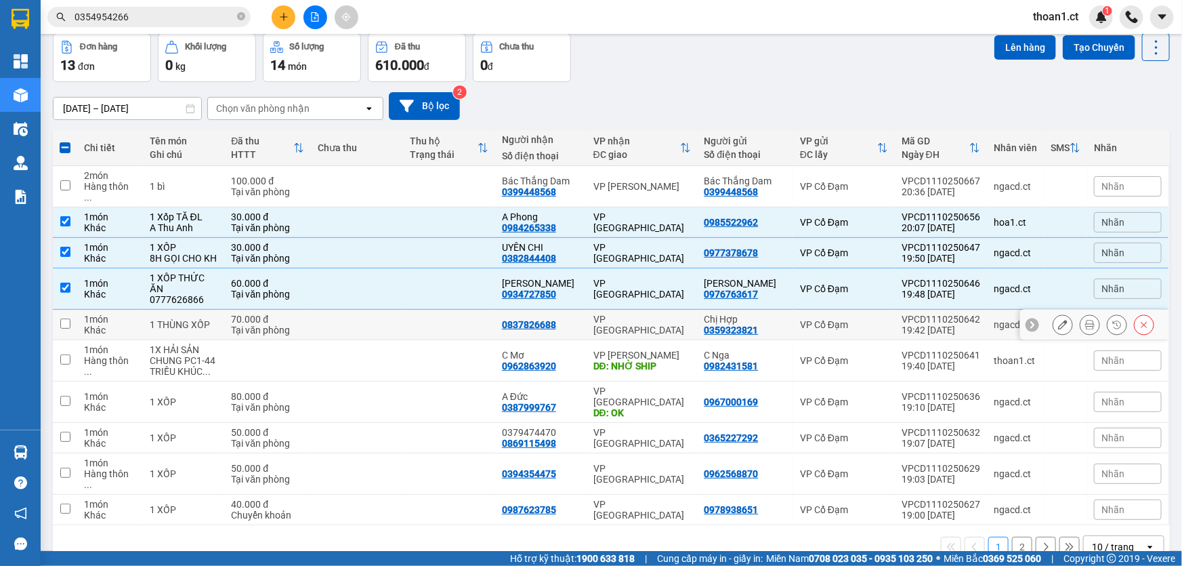
click at [64, 318] on input "checkbox" at bounding box center [65, 323] width 10 height 10
checkbox input "true"
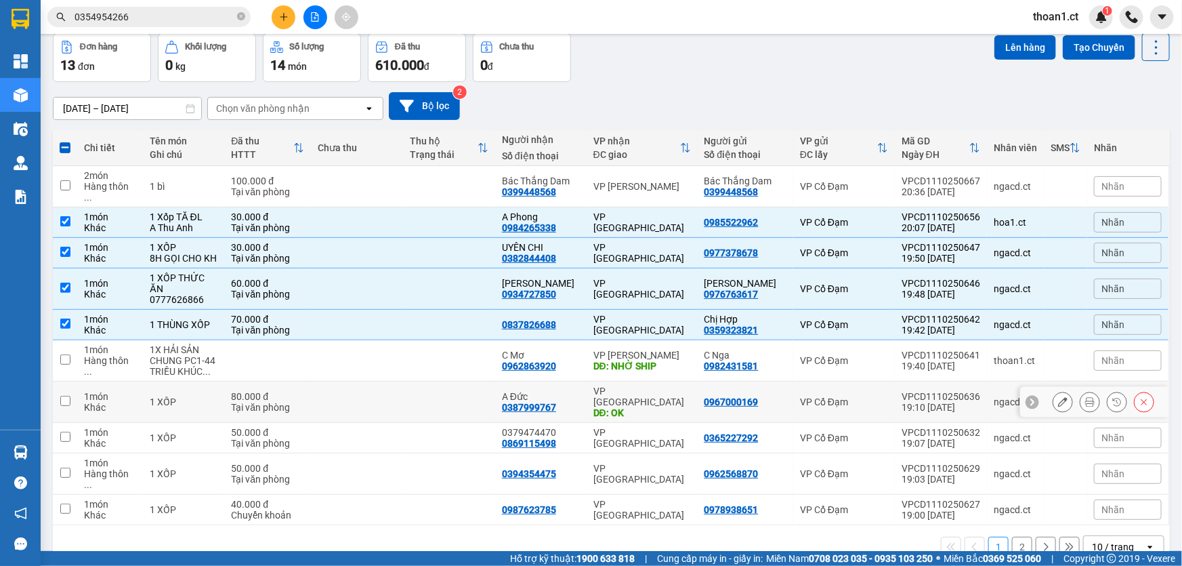
click at [61, 396] on input "checkbox" at bounding box center [65, 401] width 10 height 10
checkbox input "true"
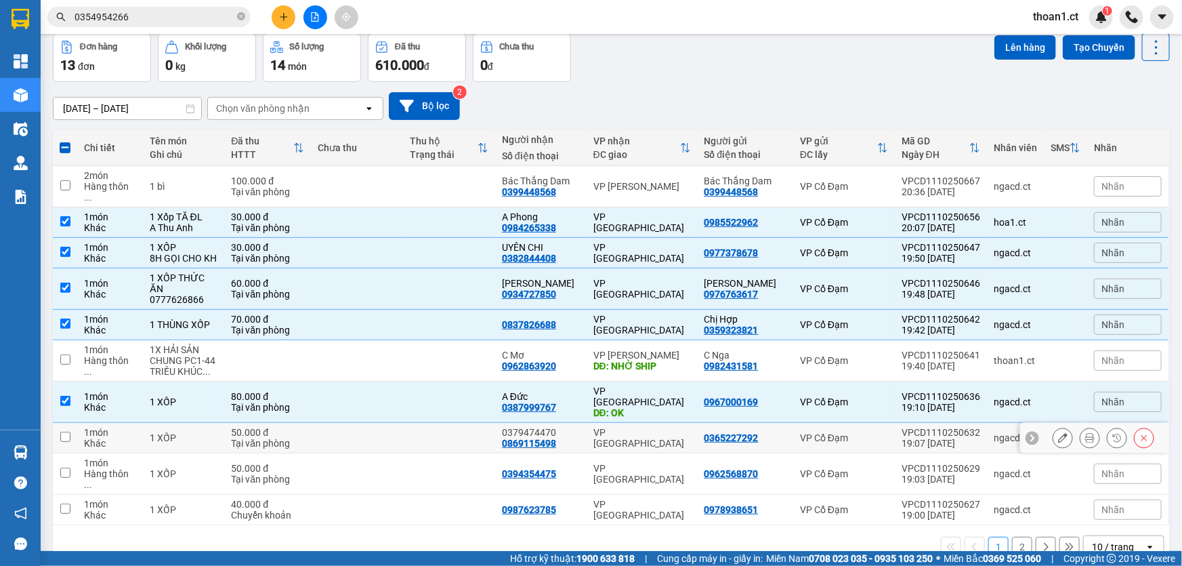
click at [63, 431] on input "checkbox" at bounding box center [65, 436] width 10 height 10
checkbox input "true"
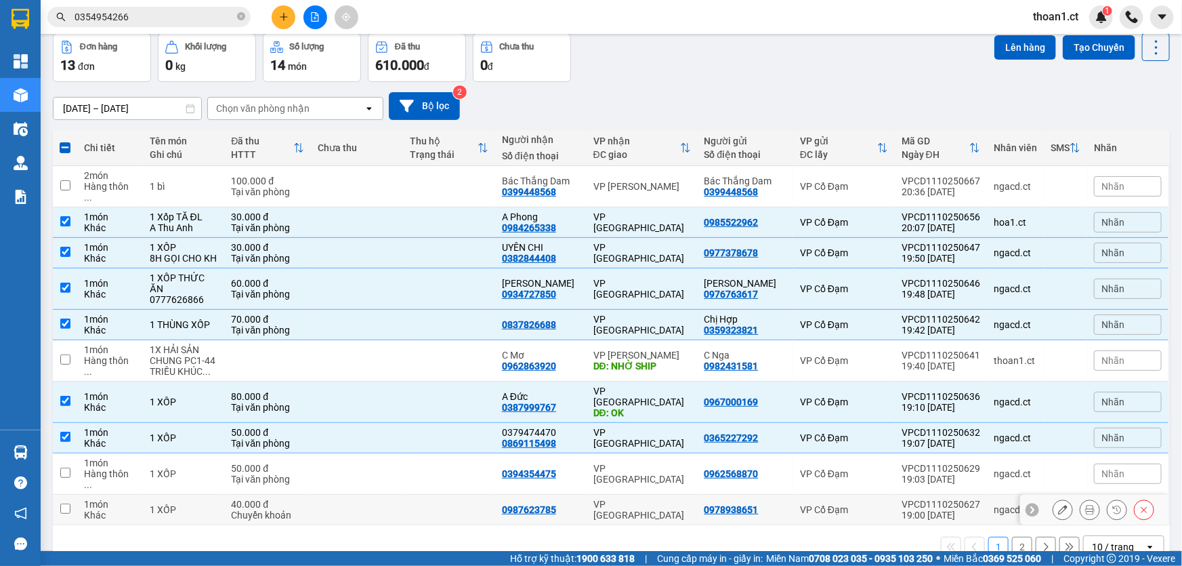
click at [65, 503] on input "checkbox" at bounding box center [65, 508] width 10 height 10
checkbox input "true"
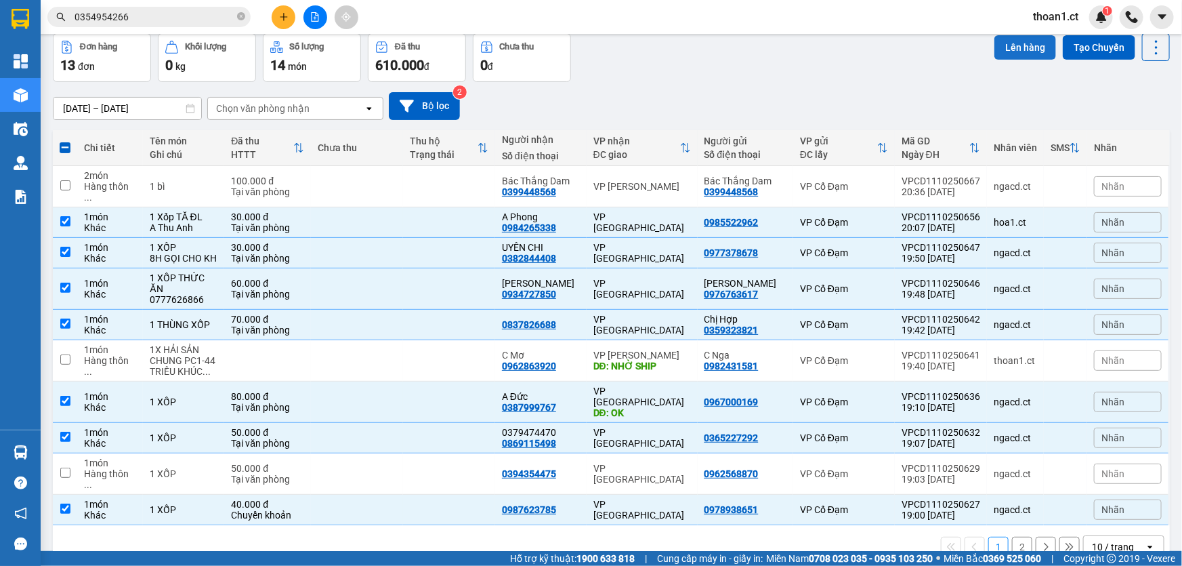
click at [1028, 42] on button "Lên hàng" at bounding box center [1025, 47] width 62 height 24
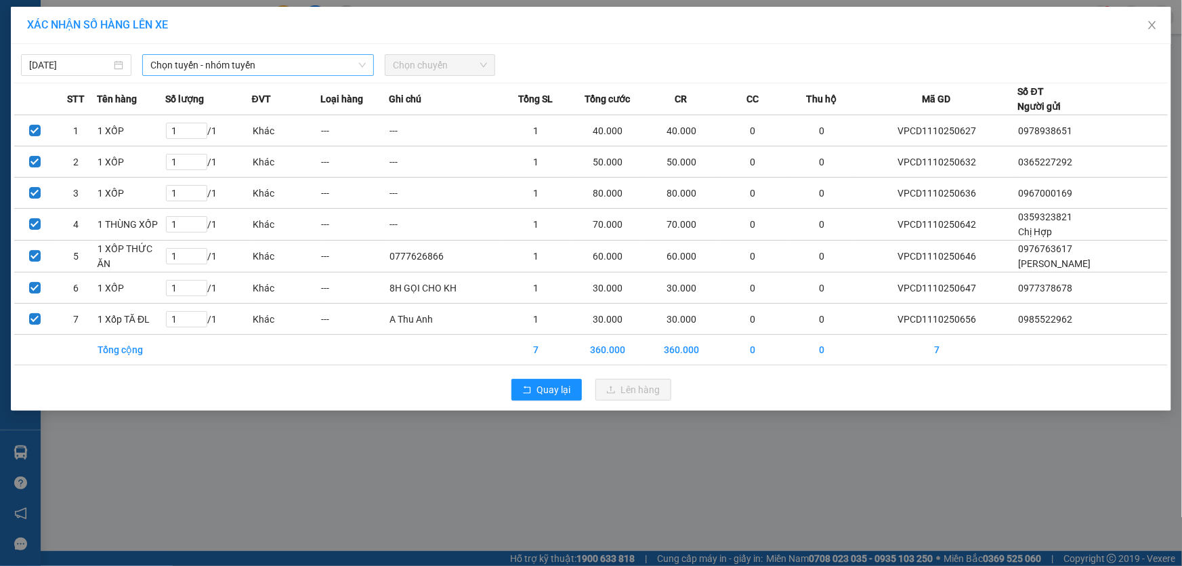
click at [352, 64] on span "Chọn tuyến - nhóm tuyến" at bounding box center [257, 65] width 215 height 20
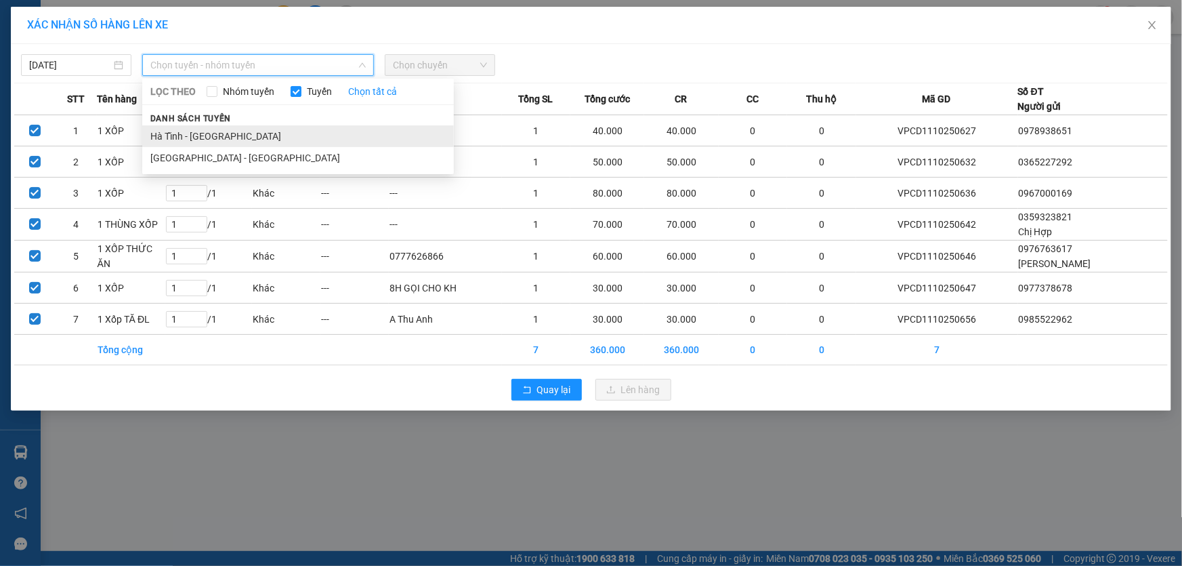
click at [216, 132] on li "Hà Tĩnh - Hà Nội" at bounding box center [298, 136] width 312 height 22
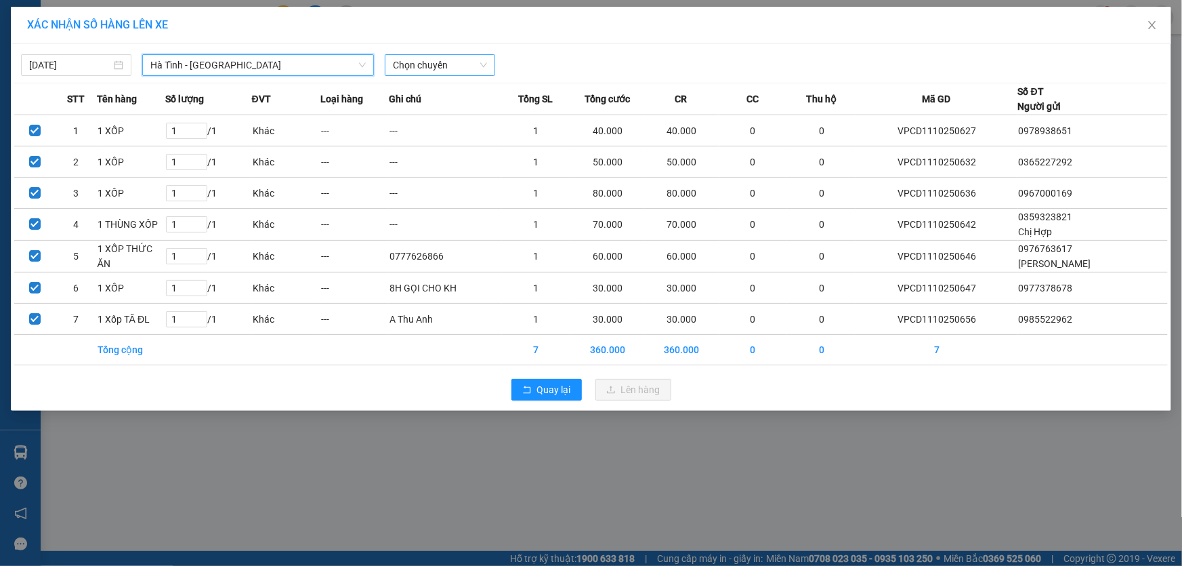
click at [472, 70] on span "Chọn chuyến" at bounding box center [440, 65] width 94 height 20
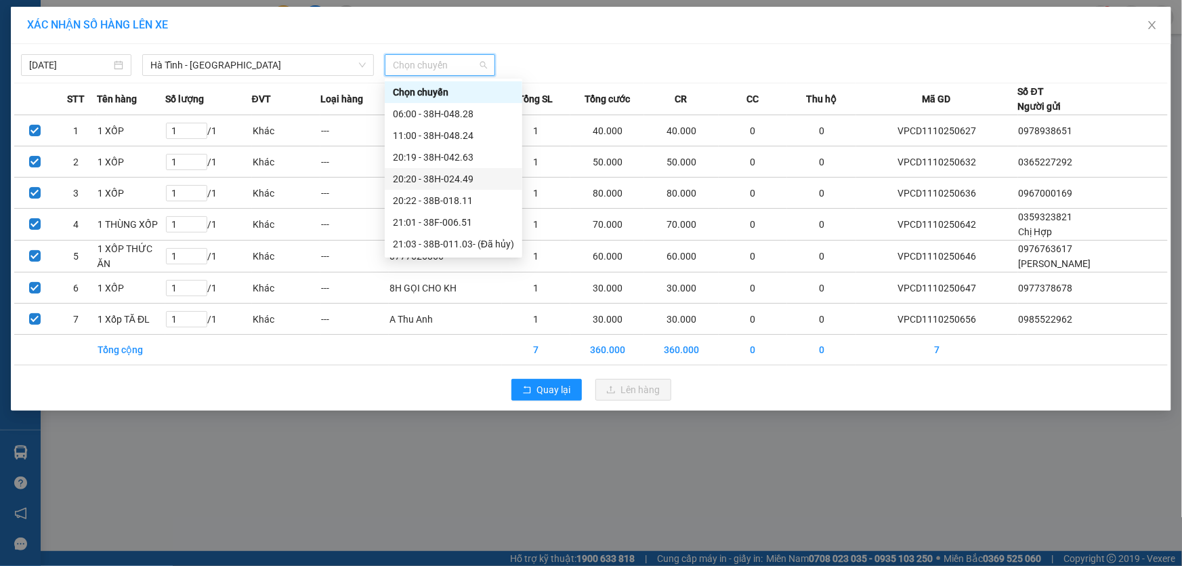
click at [465, 177] on div "20:20 - 38H-024.49" at bounding box center [453, 178] width 121 height 15
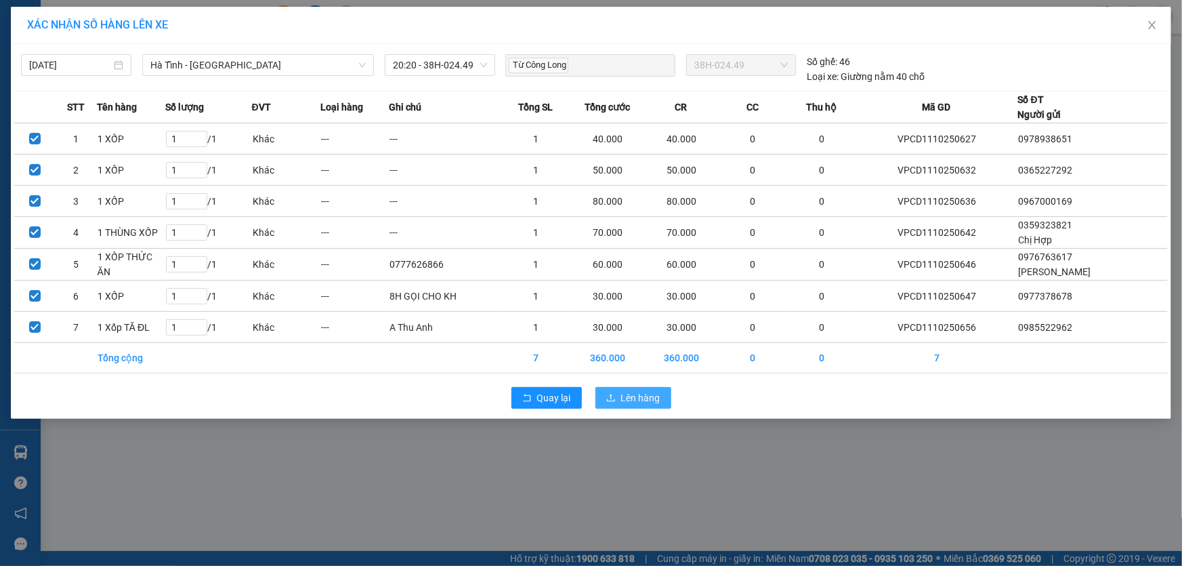
click at [629, 396] on span "Lên hàng" at bounding box center [640, 397] width 39 height 15
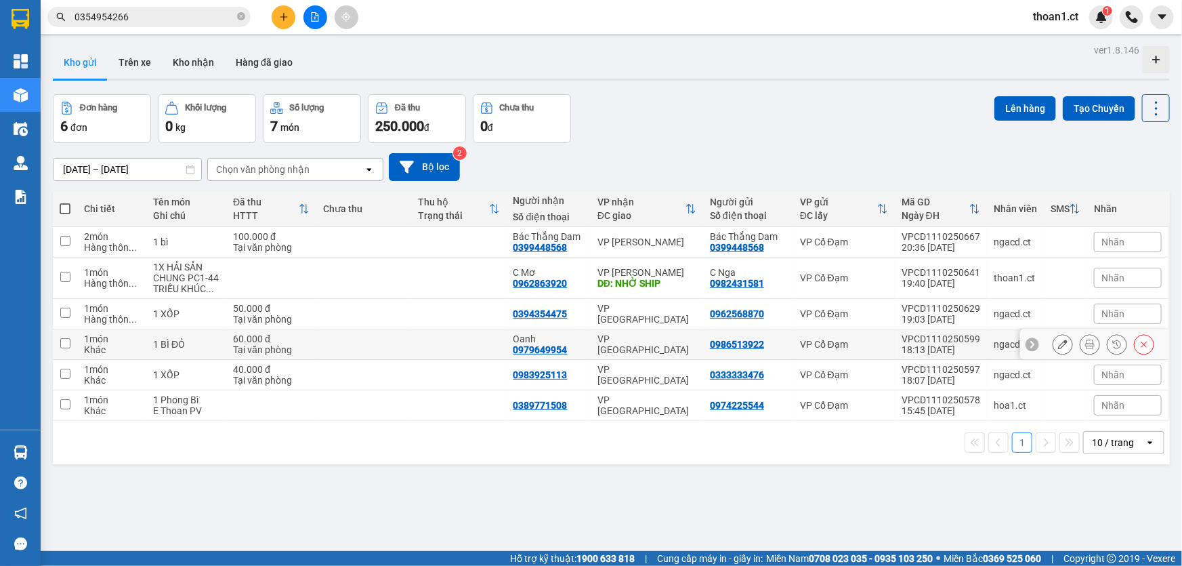
click at [63, 338] on input "checkbox" at bounding box center [65, 343] width 10 height 10
checkbox input "true"
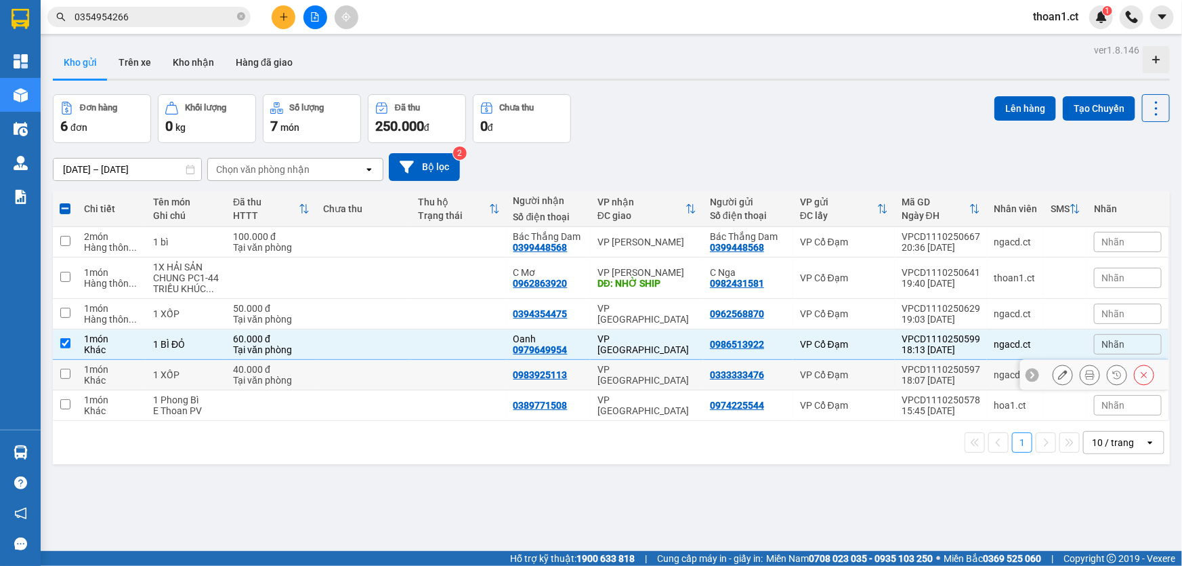
click at [67, 371] on input "checkbox" at bounding box center [65, 373] width 10 height 10
checkbox input "true"
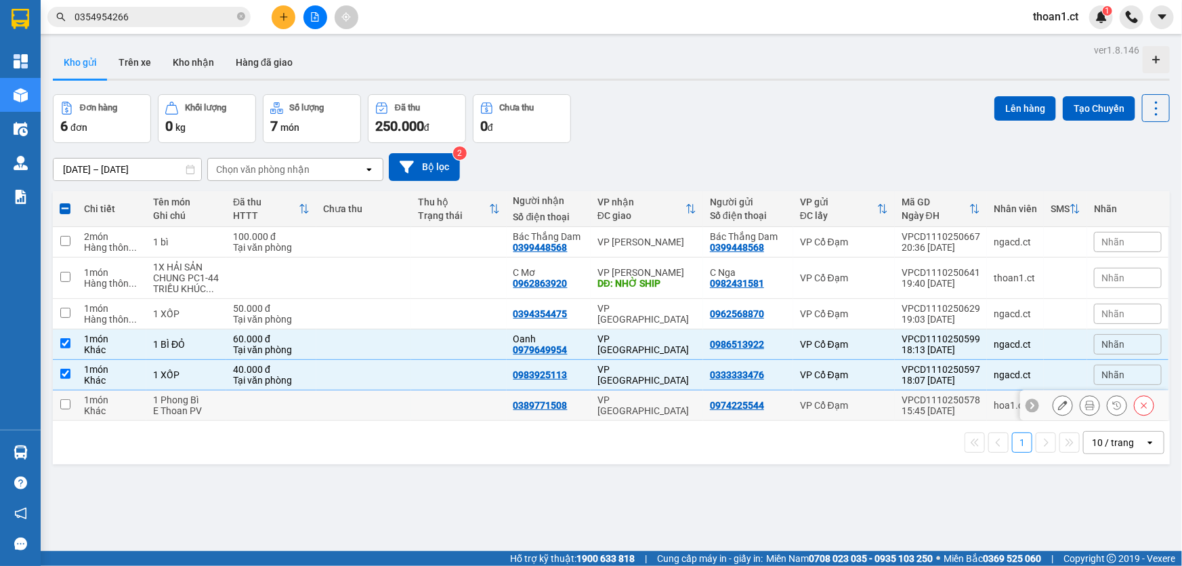
click at [66, 402] on input "checkbox" at bounding box center [65, 404] width 10 height 10
checkbox input "true"
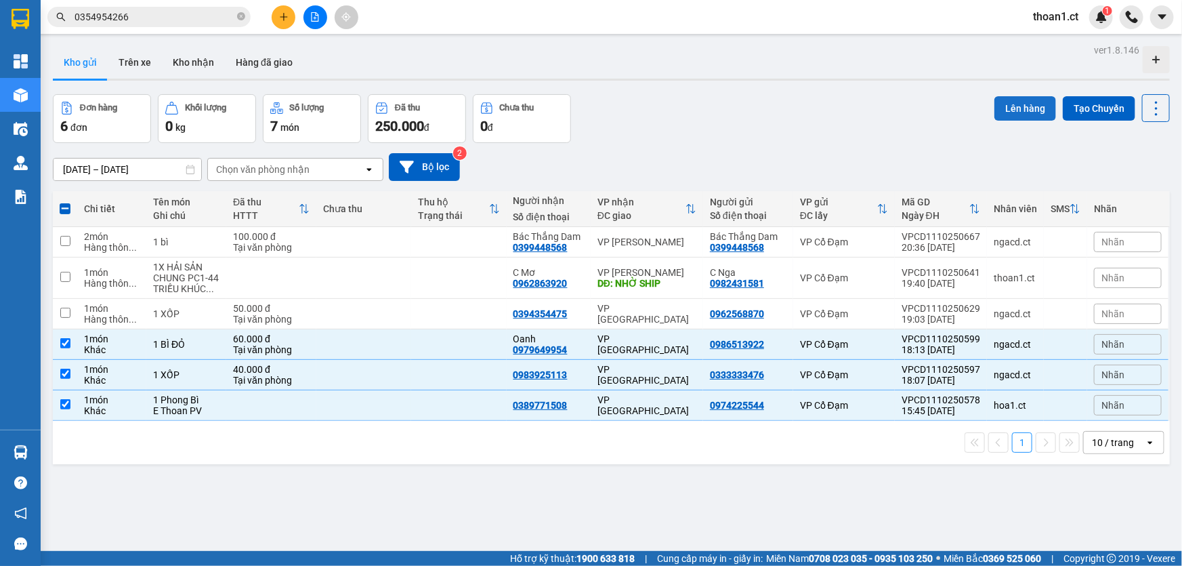
click at [1016, 106] on button "Lên hàng" at bounding box center [1025, 108] width 62 height 24
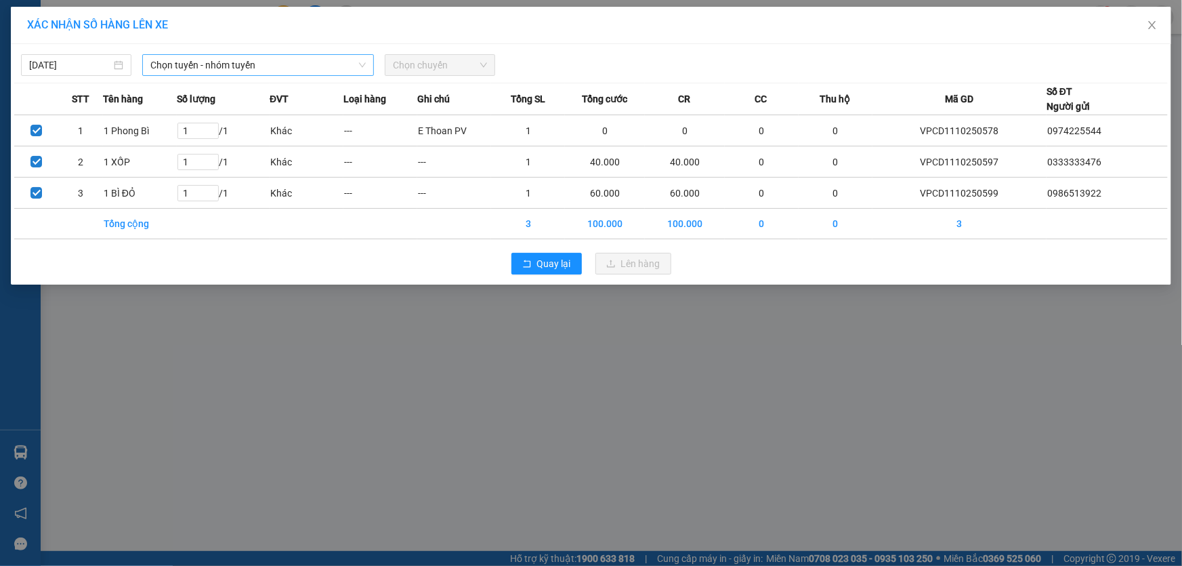
click at [220, 66] on span "Chọn tuyến - nhóm tuyến" at bounding box center [257, 65] width 215 height 20
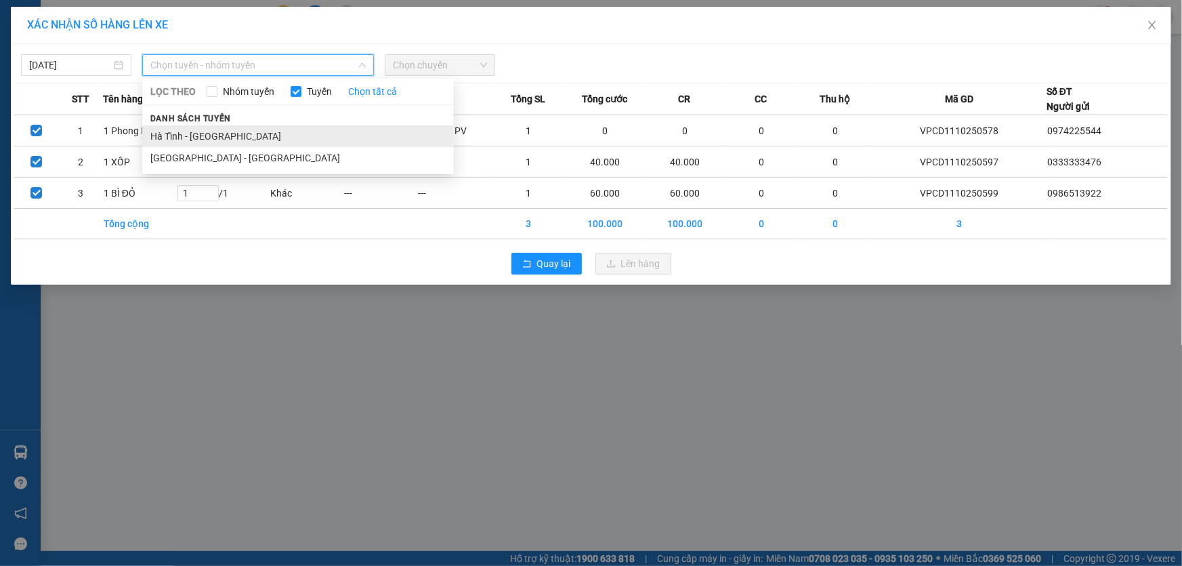
click at [228, 136] on li "Hà Tĩnh - Hà Nội" at bounding box center [298, 136] width 312 height 22
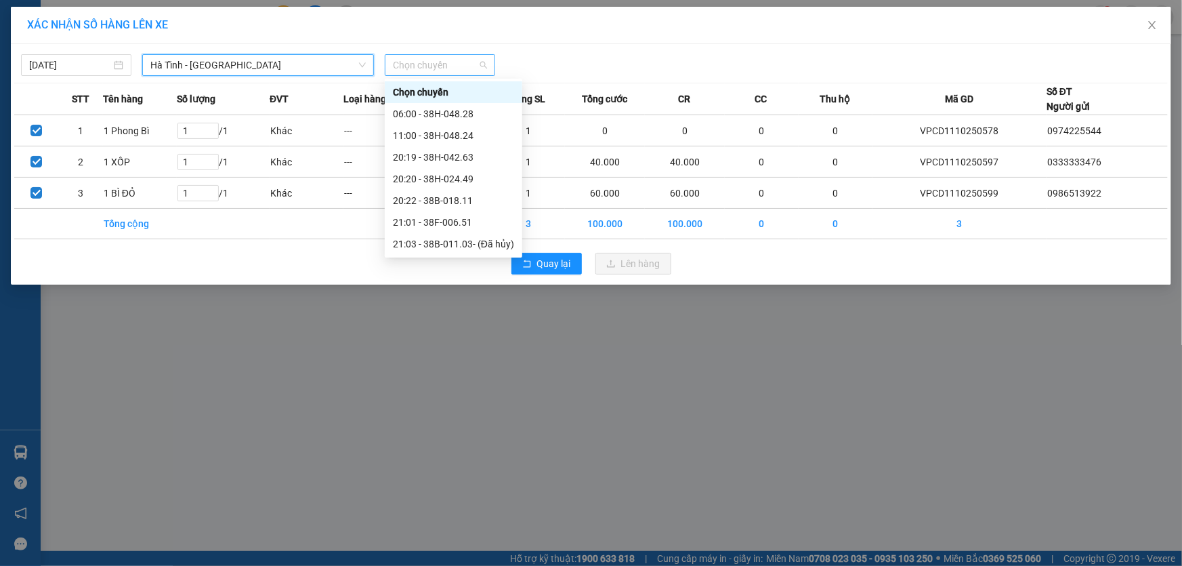
click at [459, 66] on span "Chọn chuyến" at bounding box center [440, 65] width 94 height 20
click at [458, 182] on div "20:20 - 38H-024.49" at bounding box center [453, 178] width 121 height 15
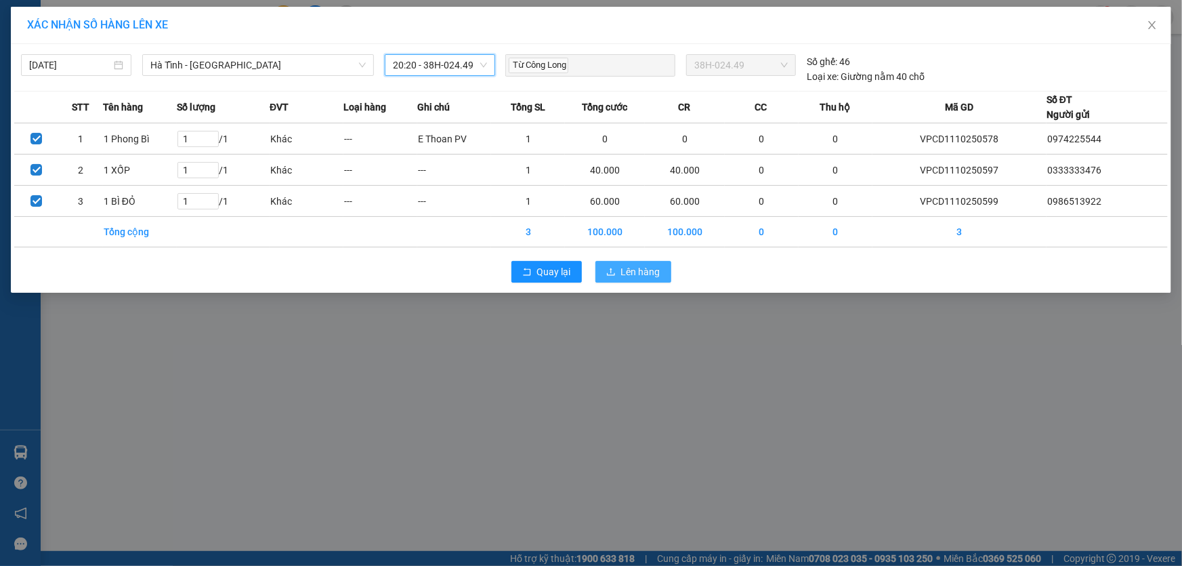
click at [625, 271] on span "Lên hàng" at bounding box center [640, 271] width 39 height 15
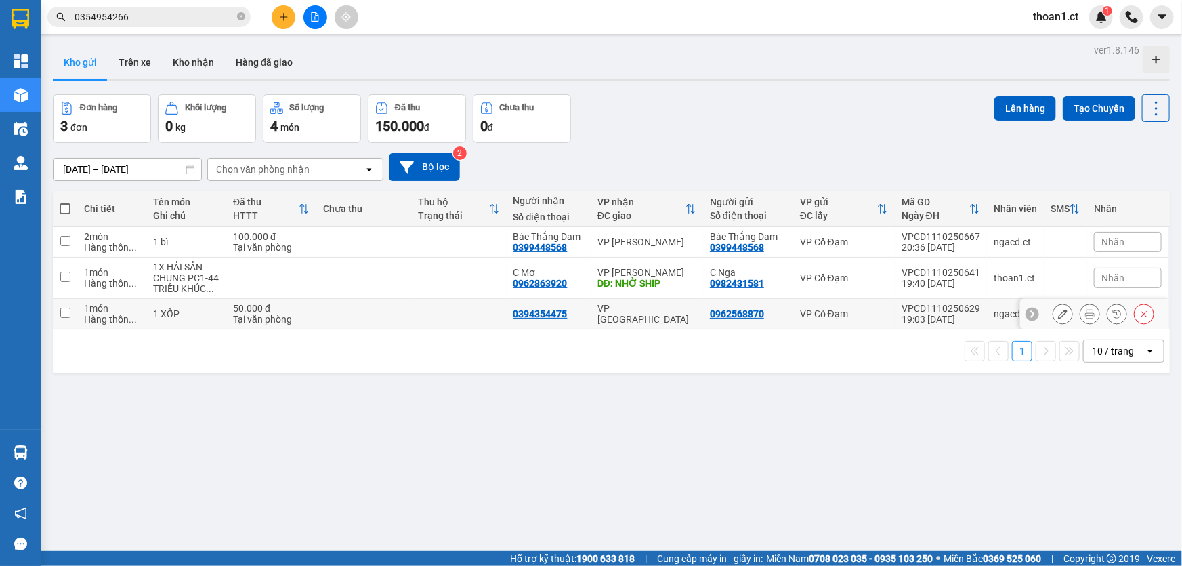
click at [61, 313] on input "checkbox" at bounding box center [65, 313] width 10 height 10
checkbox input "true"
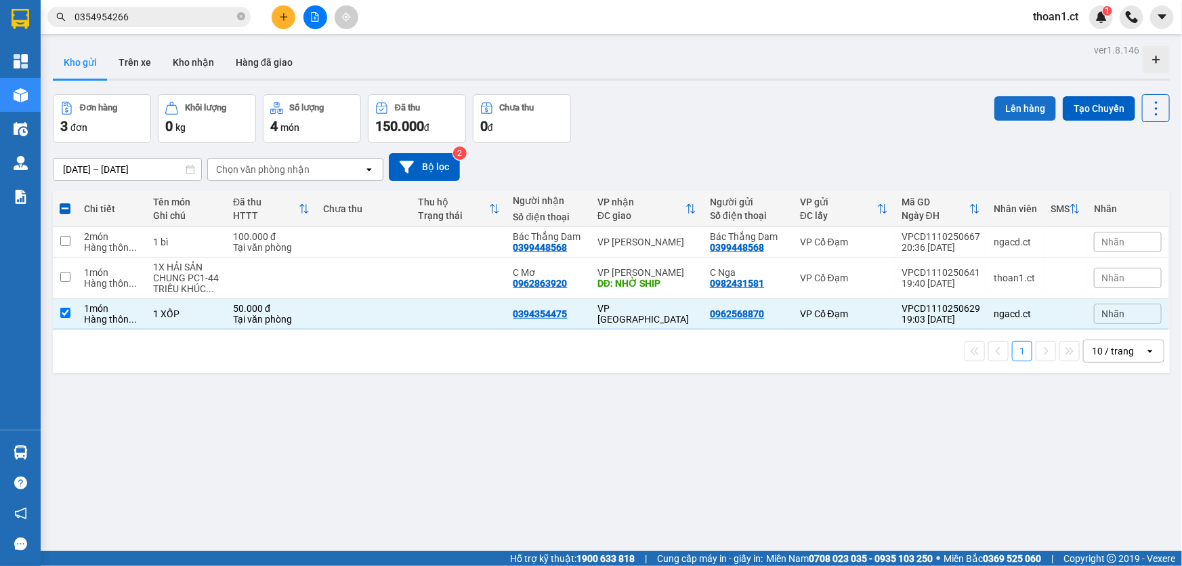
click at [1019, 106] on button "Lên hàng" at bounding box center [1025, 108] width 62 height 24
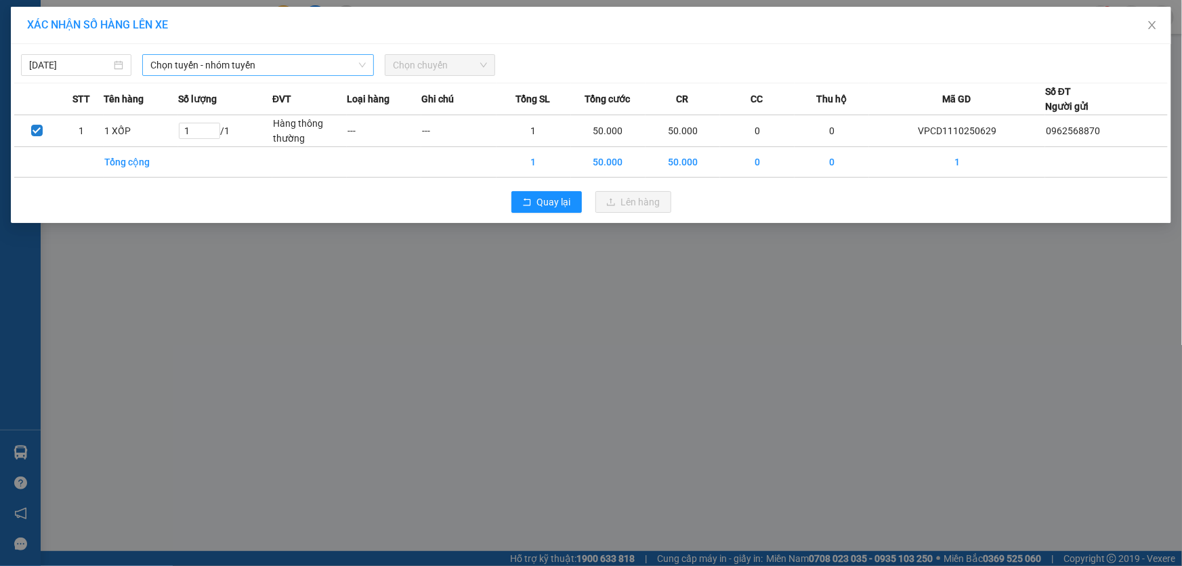
click at [285, 66] on span "Chọn tuyến - nhóm tuyến" at bounding box center [257, 65] width 215 height 20
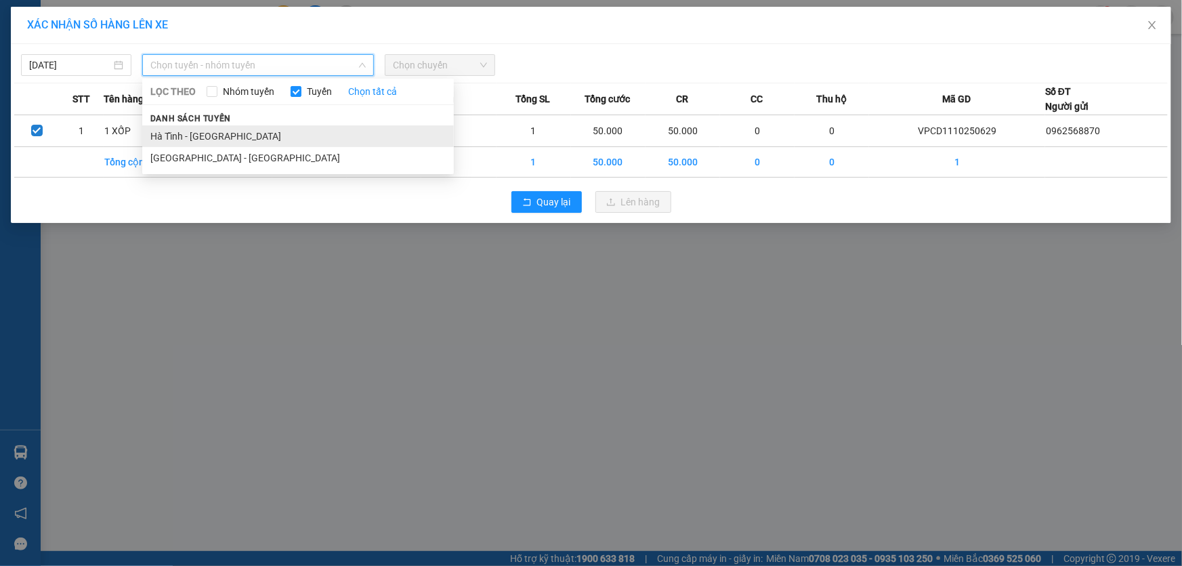
click at [211, 139] on li "Hà Tĩnh - Hà Nội" at bounding box center [298, 136] width 312 height 22
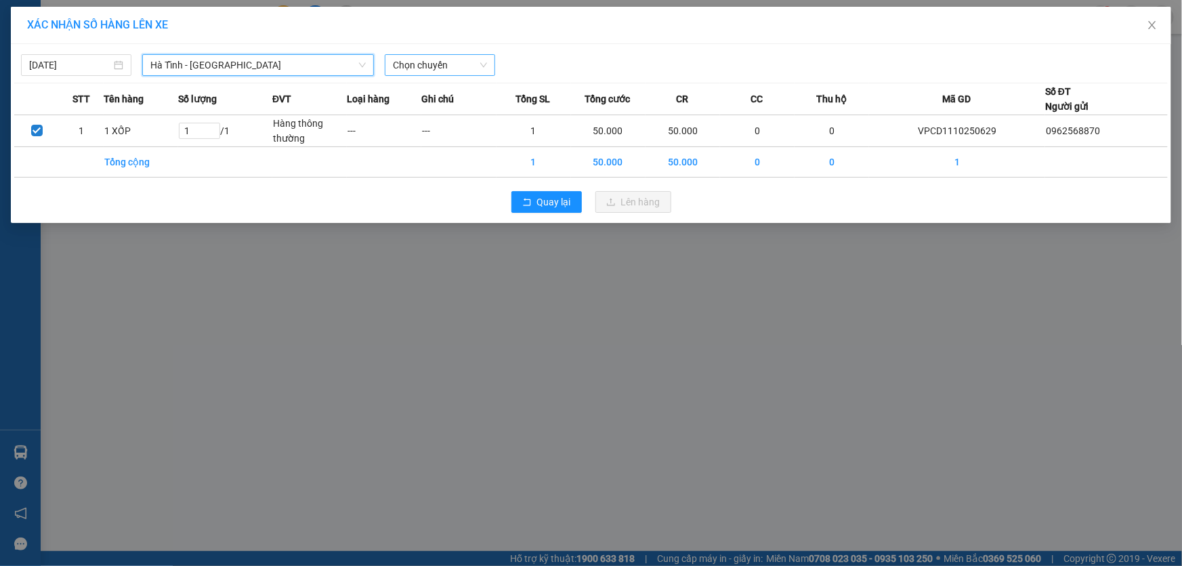
click at [459, 62] on span "Chọn chuyến" at bounding box center [440, 65] width 94 height 20
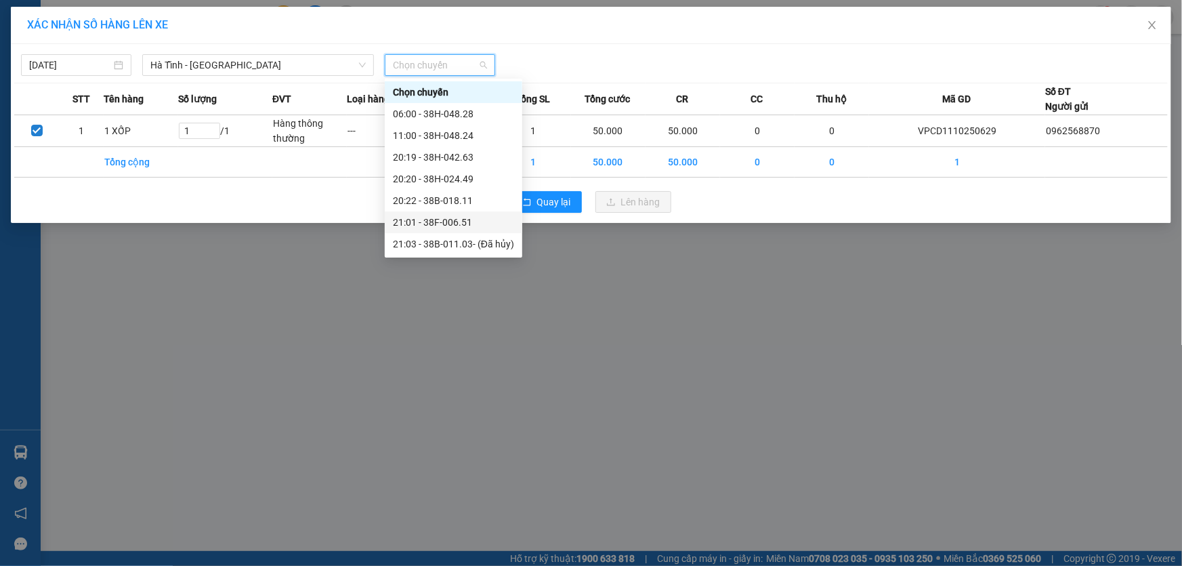
click at [463, 216] on div "21:01 - 38F-006.51" at bounding box center [453, 222] width 121 height 15
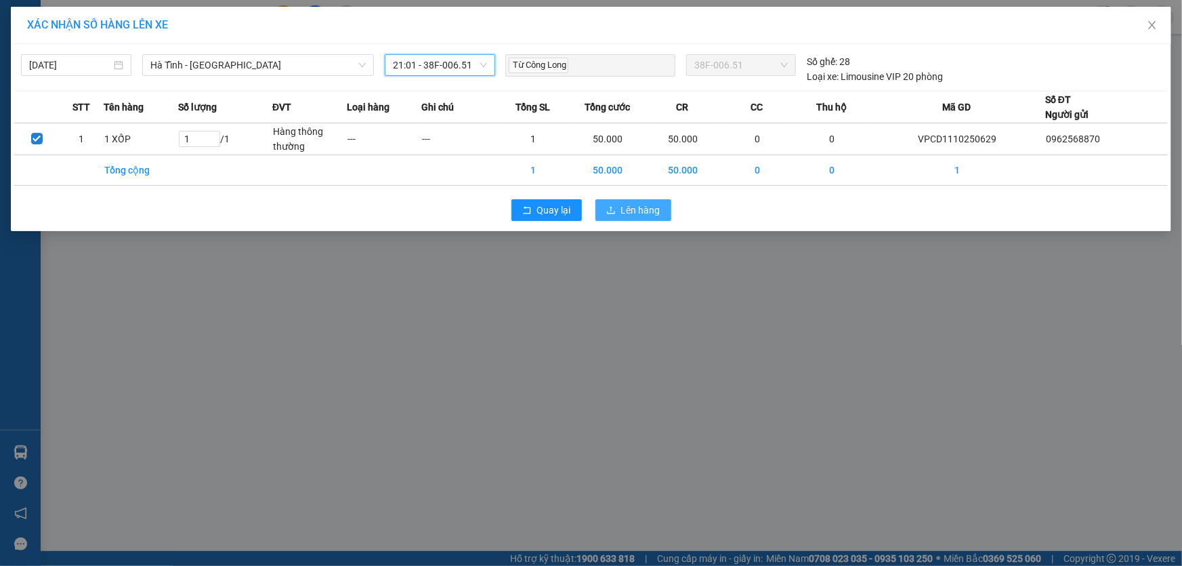
click at [638, 207] on span "Lên hàng" at bounding box center [640, 210] width 39 height 15
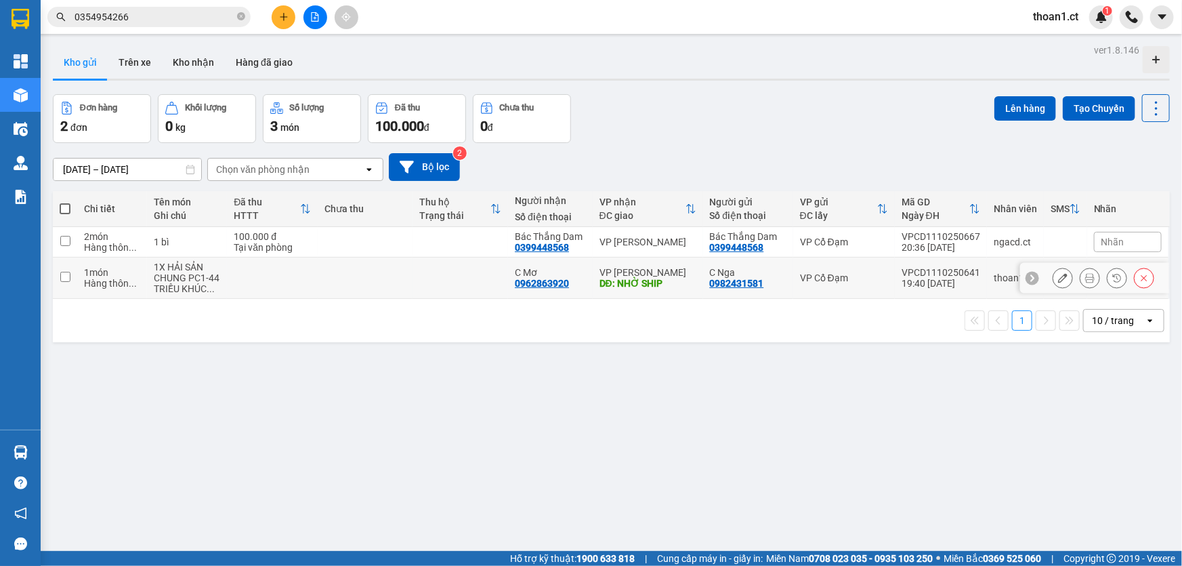
click at [64, 277] on input "checkbox" at bounding box center [65, 277] width 10 height 10
checkbox input "true"
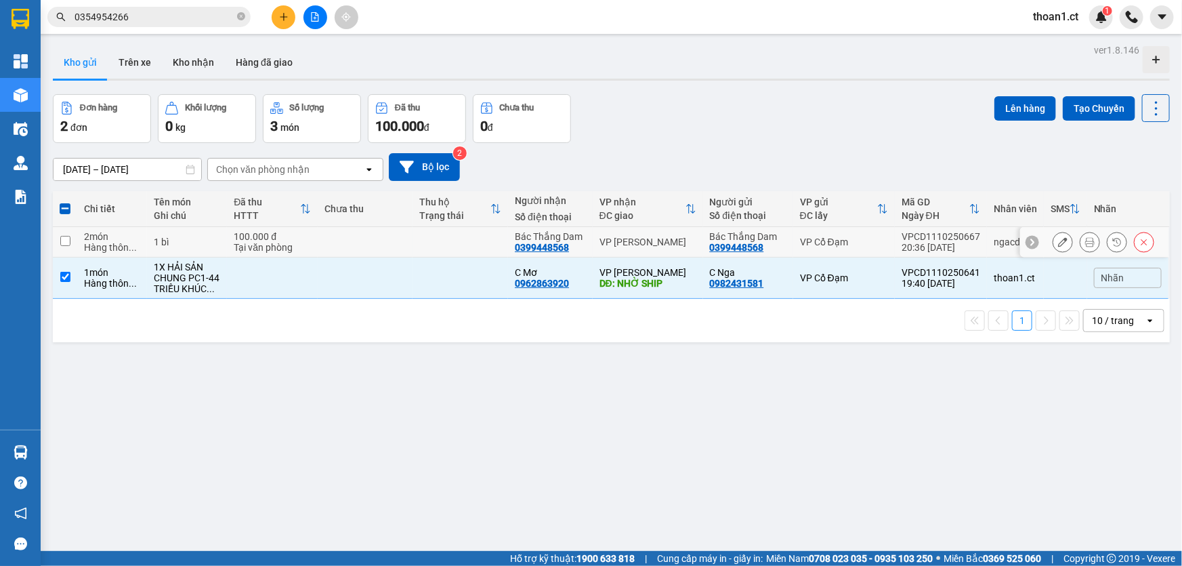
click at [63, 241] on input "checkbox" at bounding box center [65, 241] width 10 height 10
checkbox input "true"
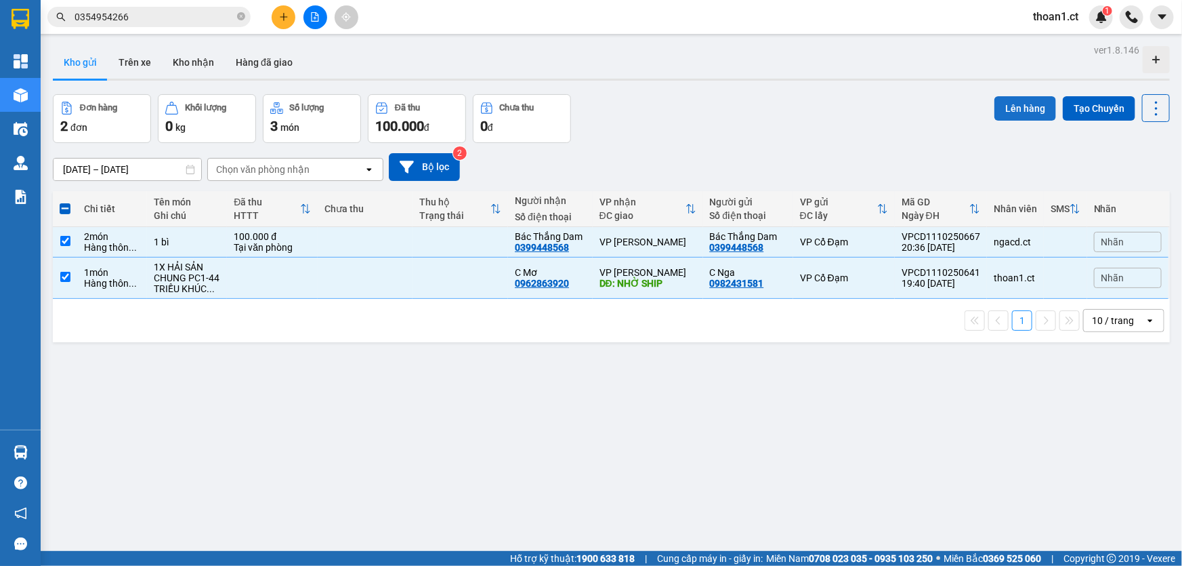
click at [1017, 112] on button "Lên hàng" at bounding box center [1025, 108] width 62 height 24
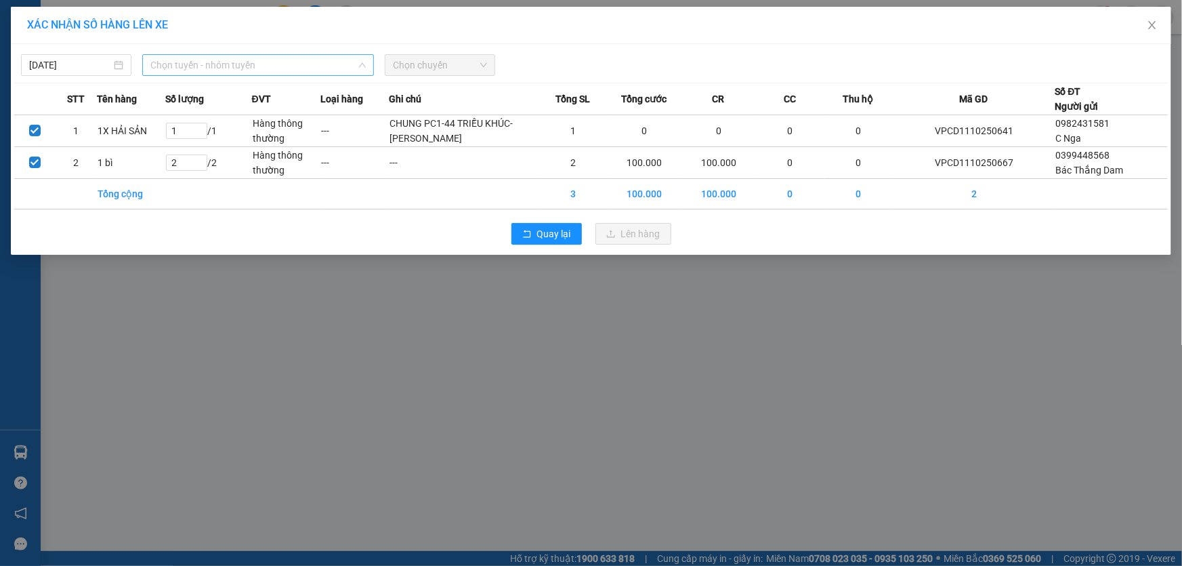
click at [299, 66] on span "Chọn tuyến - nhóm tuyến" at bounding box center [257, 65] width 215 height 20
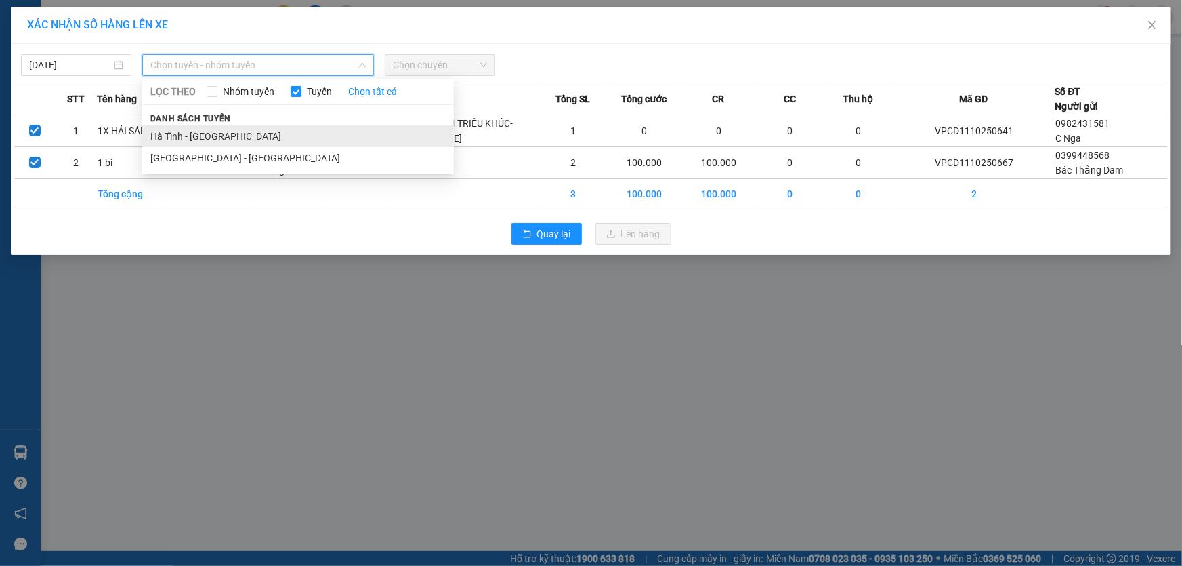
click at [237, 137] on li "Hà Tĩnh - Hà Nội" at bounding box center [298, 136] width 312 height 22
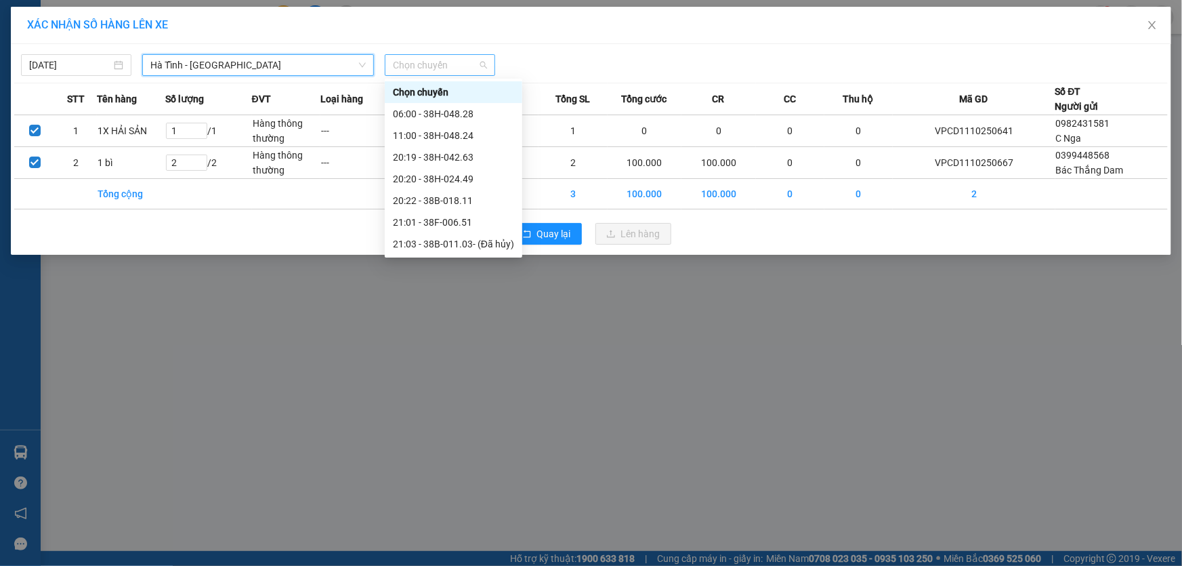
click at [446, 63] on span "Chọn chuyến" at bounding box center [440, 65] width 94 height 20
click at [465, 198] on div "20:22 - 38B-018.11" at bounding box center [453, 200] width 121 height 15
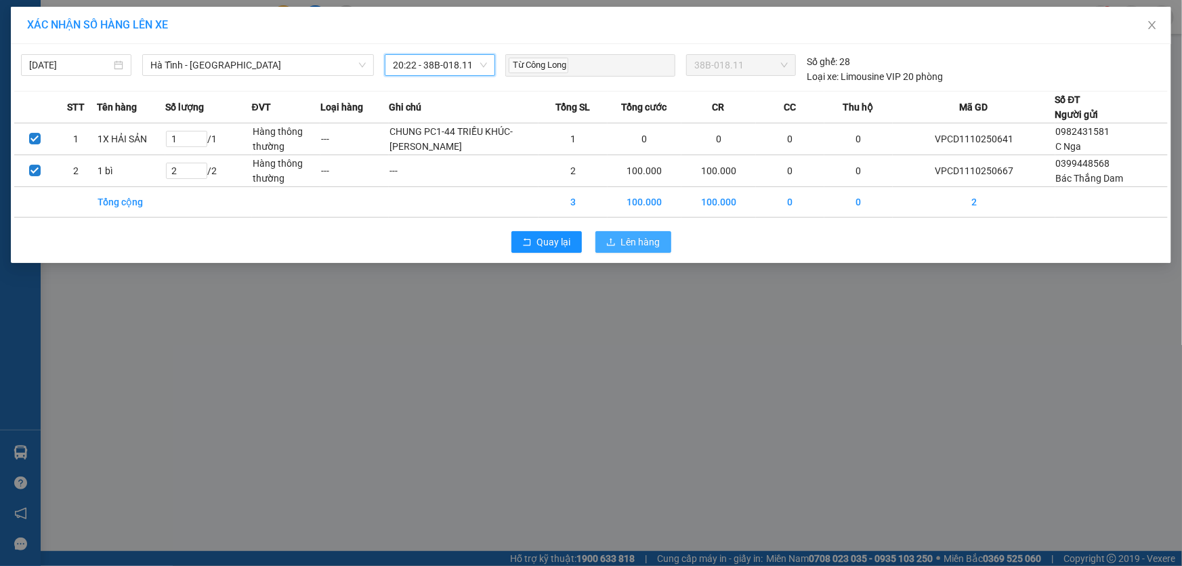
click at [635, 249] on span "Lên hàng" at bounding box center [640, 241] width 39 height 15
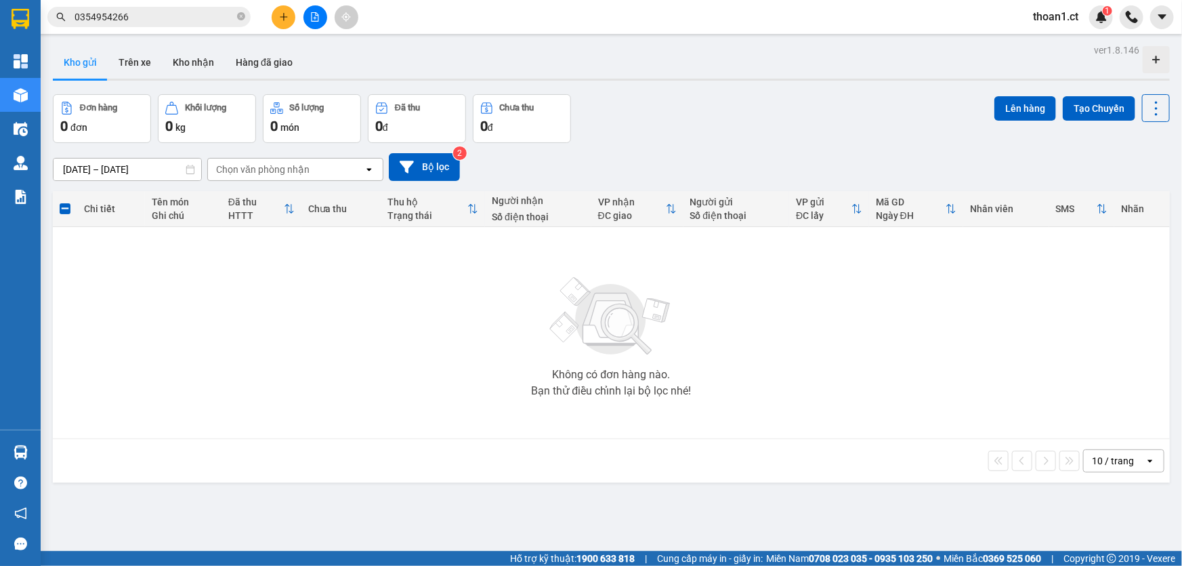
click at [155, 19] on input "0354954266" at bounding box center [155, 16] width 160 height 15
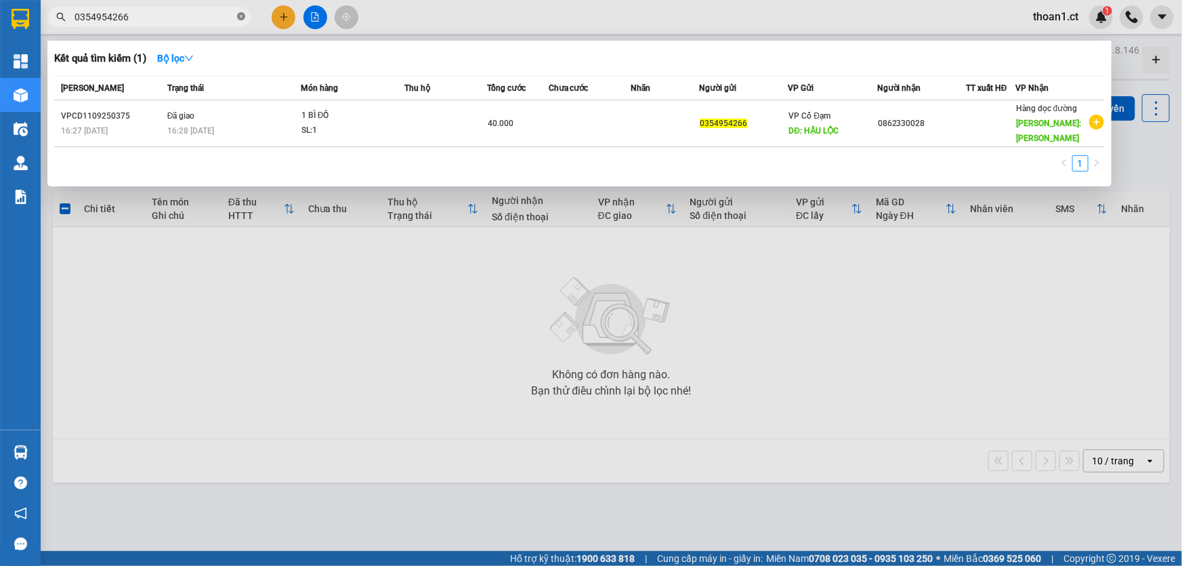
click at [240, 18] on icon "close-circle" at bounding box center [241, 16] width 8 height 8
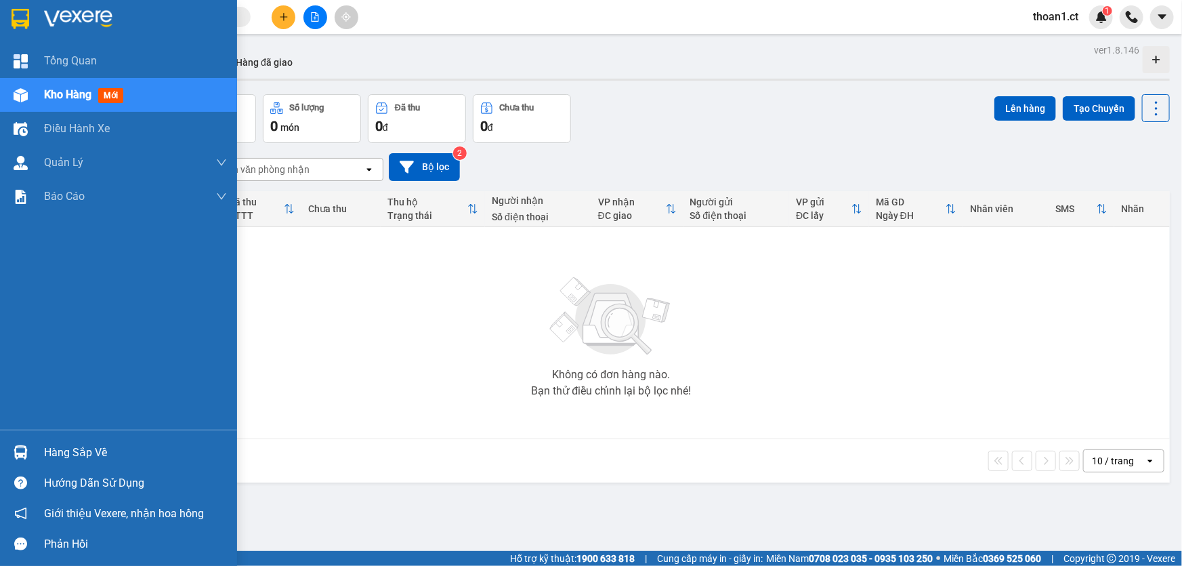
click at [112, 93] on span "mới" at bounding box center [110, 95] width 25 height 15
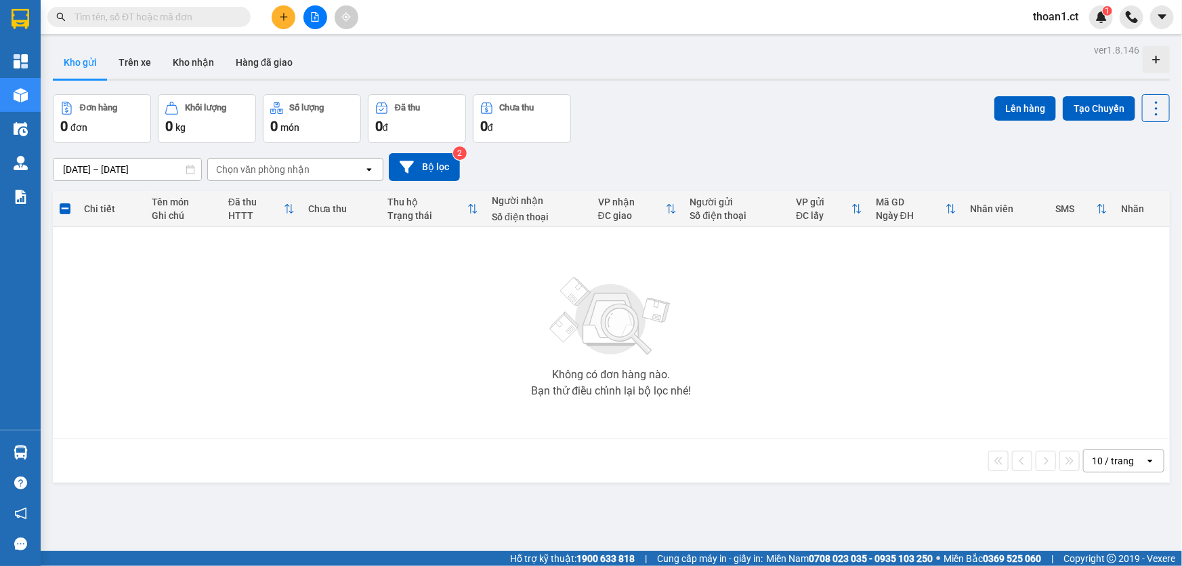
click at [1070, 16] on span "thoan1.ct" at bounding box center [1055, 16] width 67 height 17
click at [1062, 38] on span "Đăng xuất" at bounding box center [1071, 42] width 57 height 15
